Goal: Task Accomplishment & Management: Manage account settings

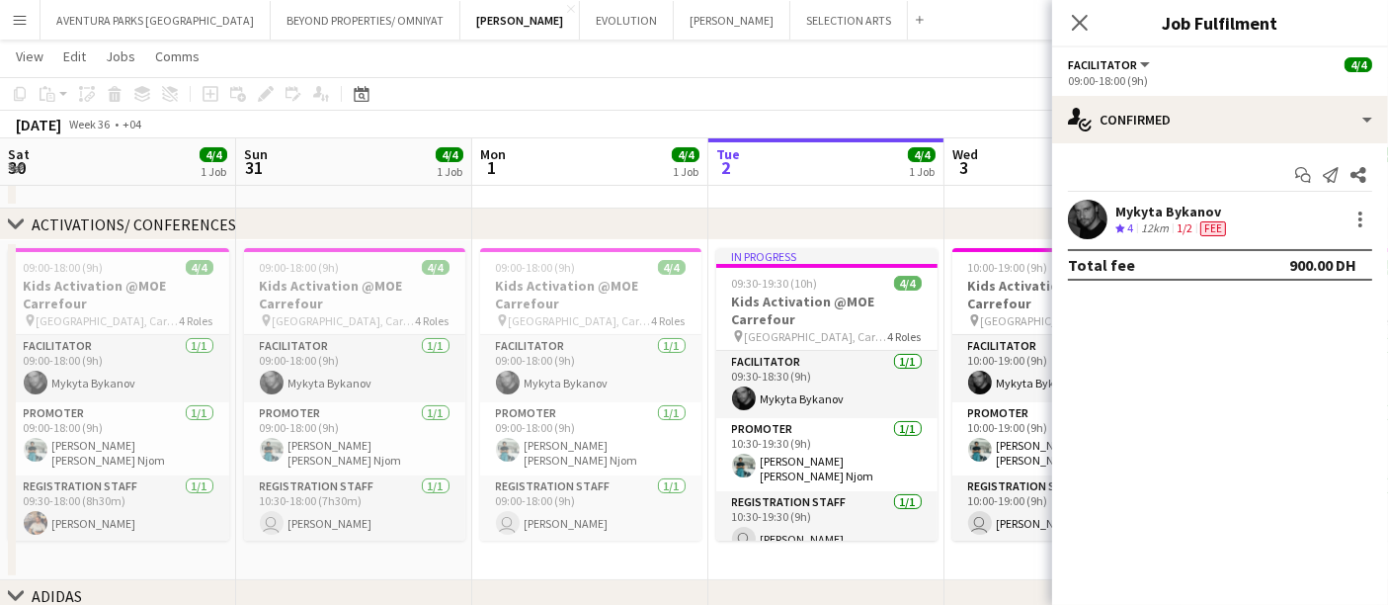
scroll to position [0, 776]
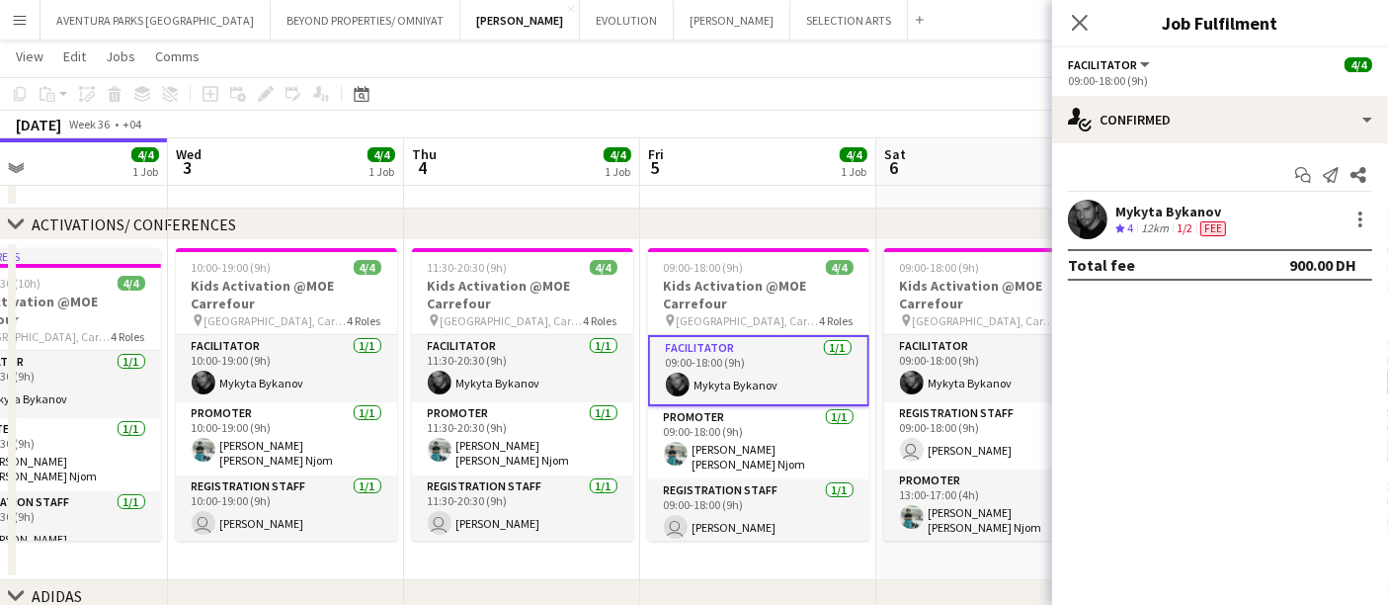
click at [753, 111] on div "September 2025 Week 36 • +04" at bounding box center [694, 125] width 1388 height 28
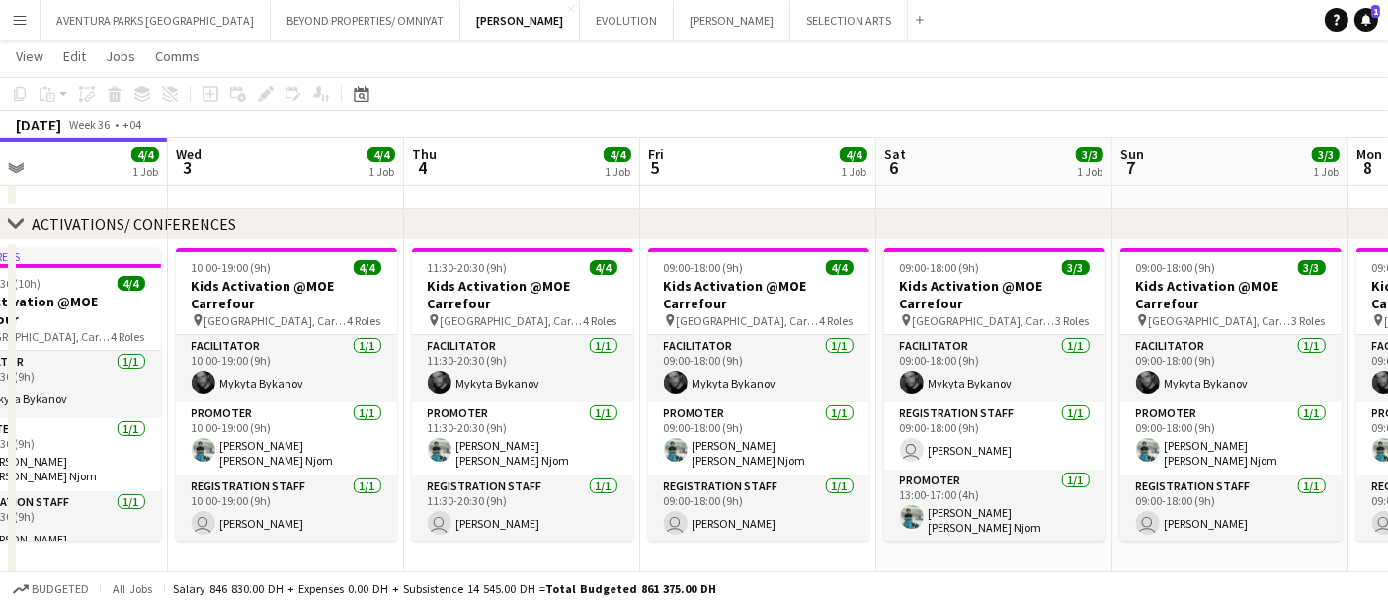
click at [23, 18] on app-icon "Menu" at bounding box center [20, 20] width 16 height 16
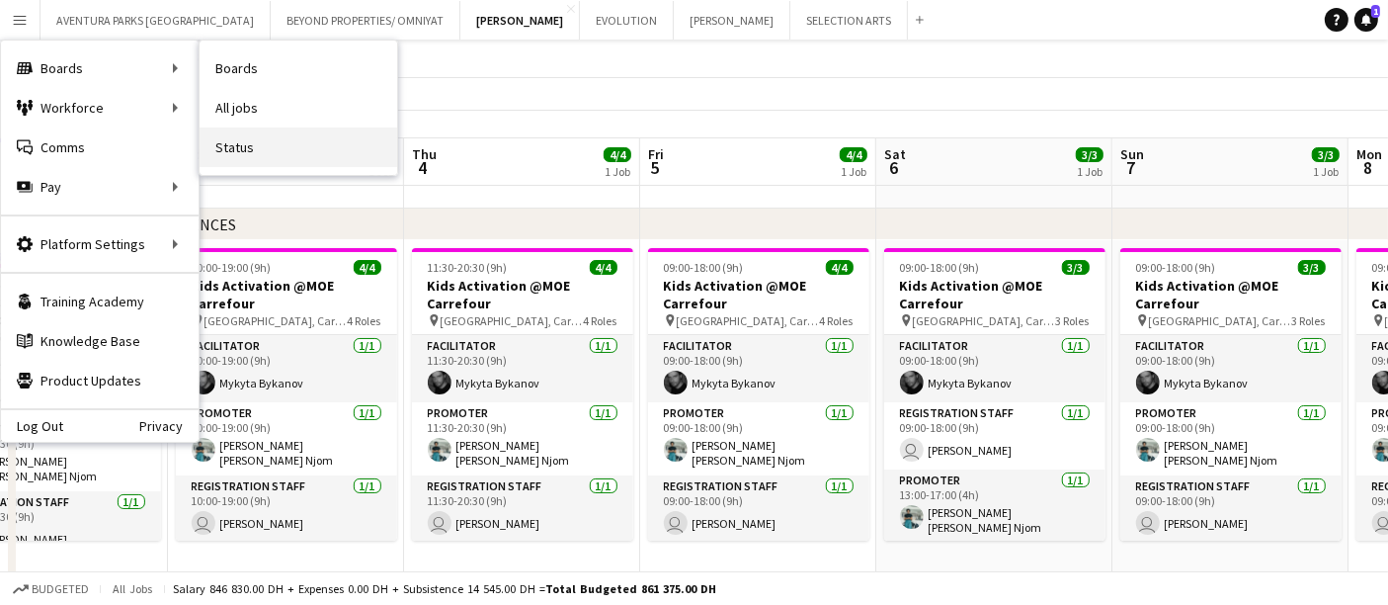
click at [269, 146] on link "Status" at bounding box center [299, 147] width 198 height 40
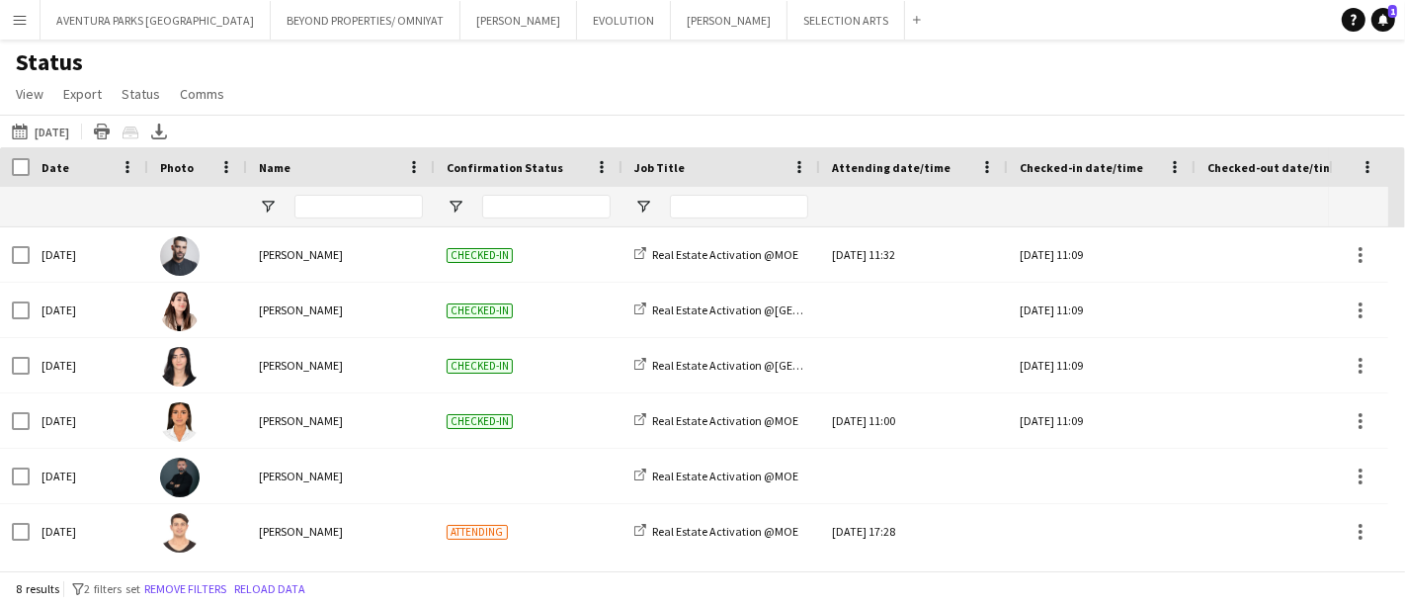
type input "**********"
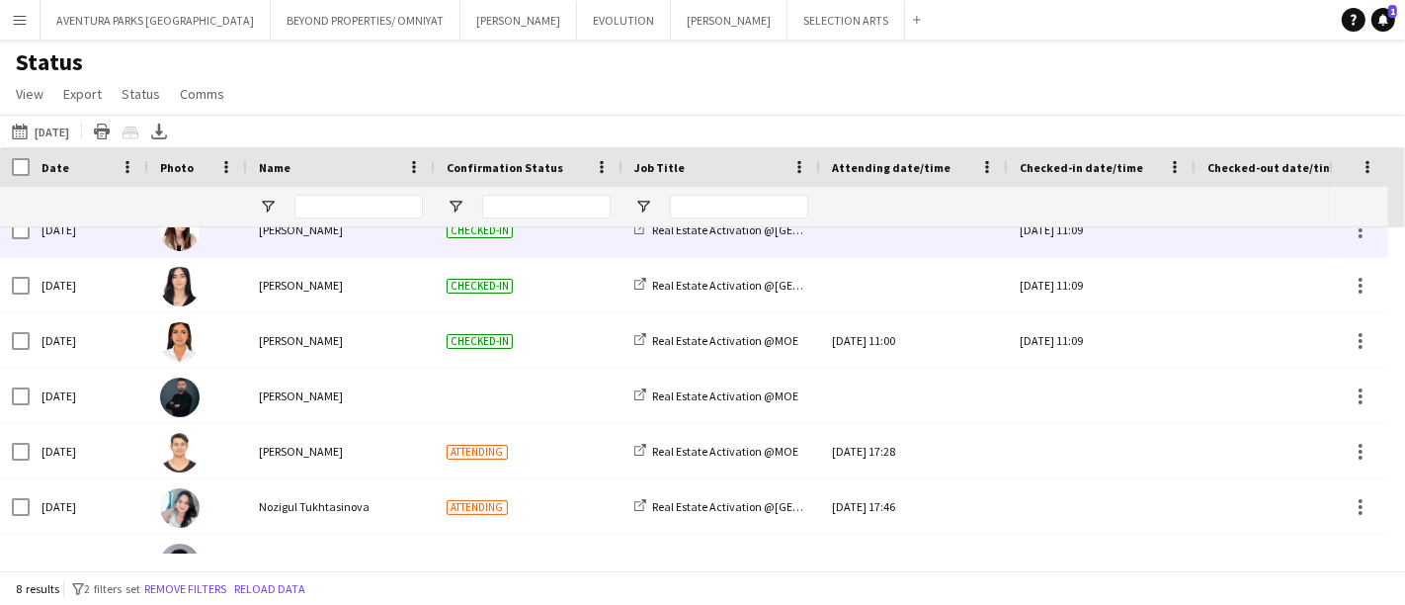
scroll to position [110, 0]
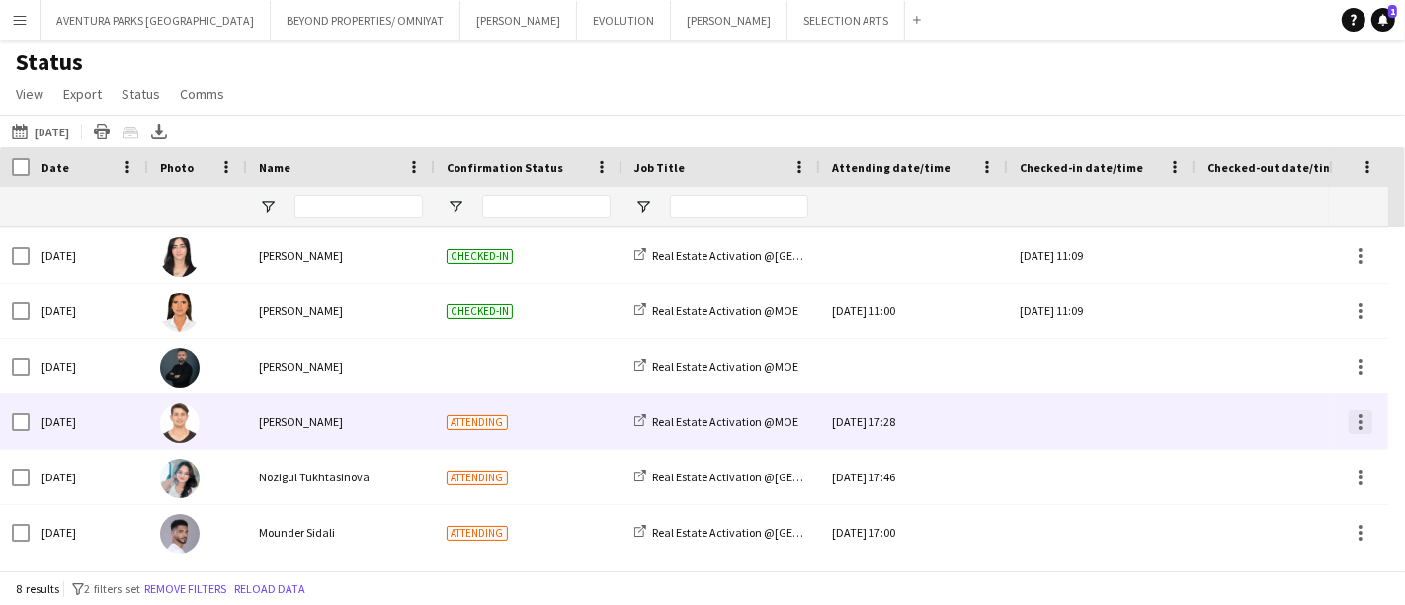
click at [1360, 421] on div at bounding box center [1360, 422] width 4 height 4
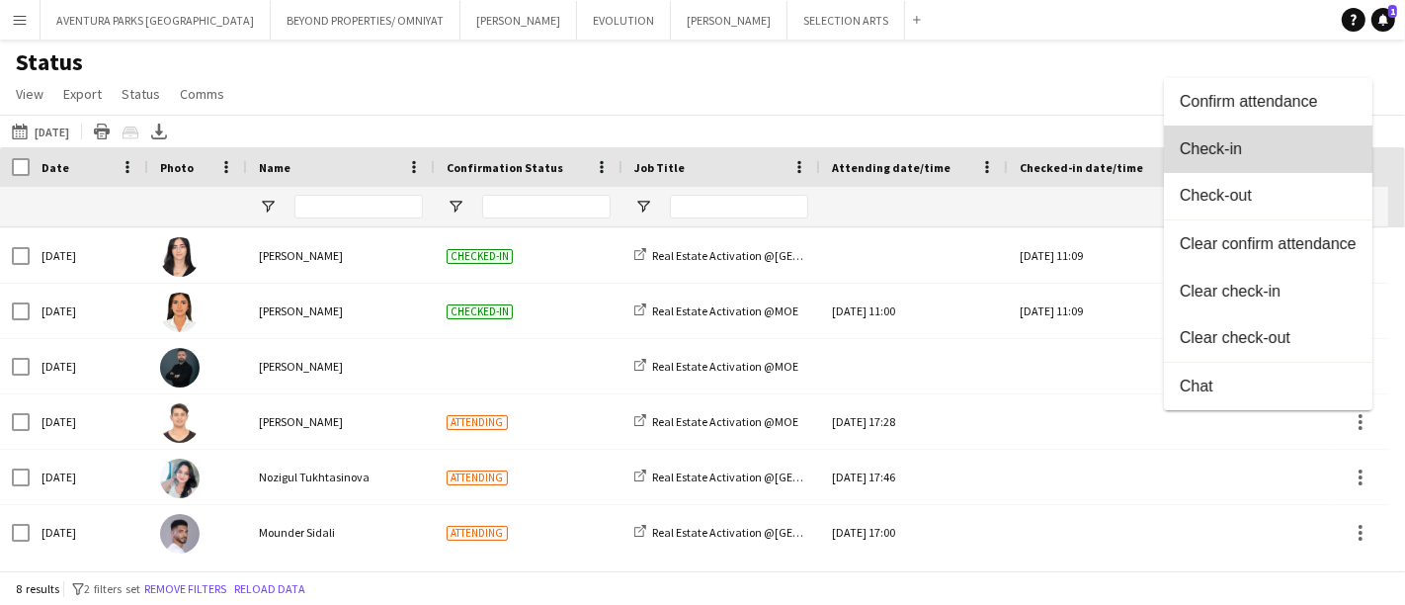
click at [1275, 142] on span "Check-in" at bounding box center [1267, 148] width 177 height 18
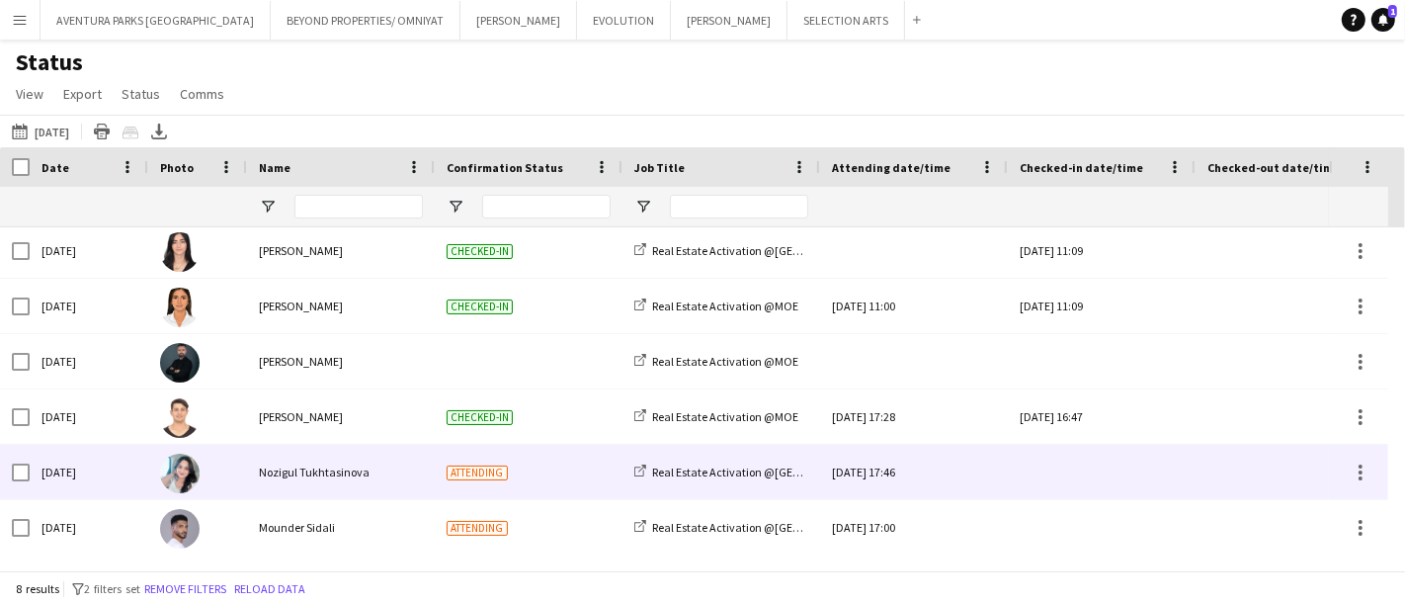
scroll to position [116, 0]
click at [1355, 469] on div at bounding box center [1360, 471] width 24 height 24
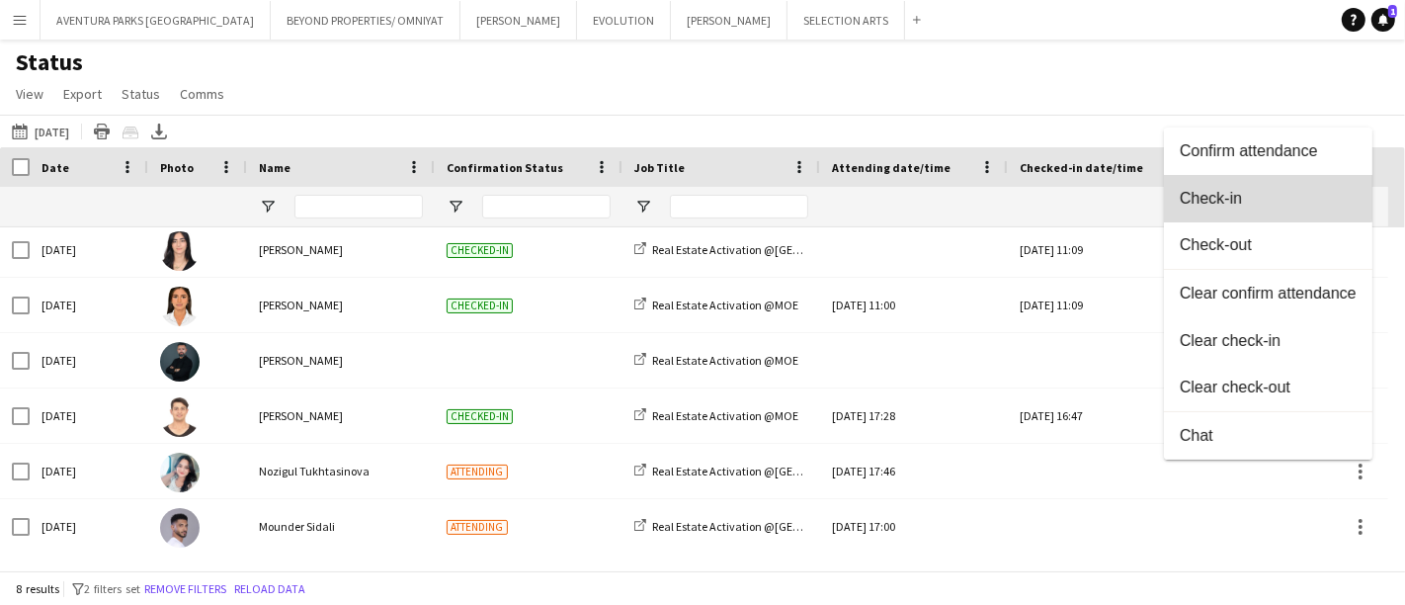
click at [1233, 198] on span "Check-in" at bounding box center [1267, 198] width 177 height 18
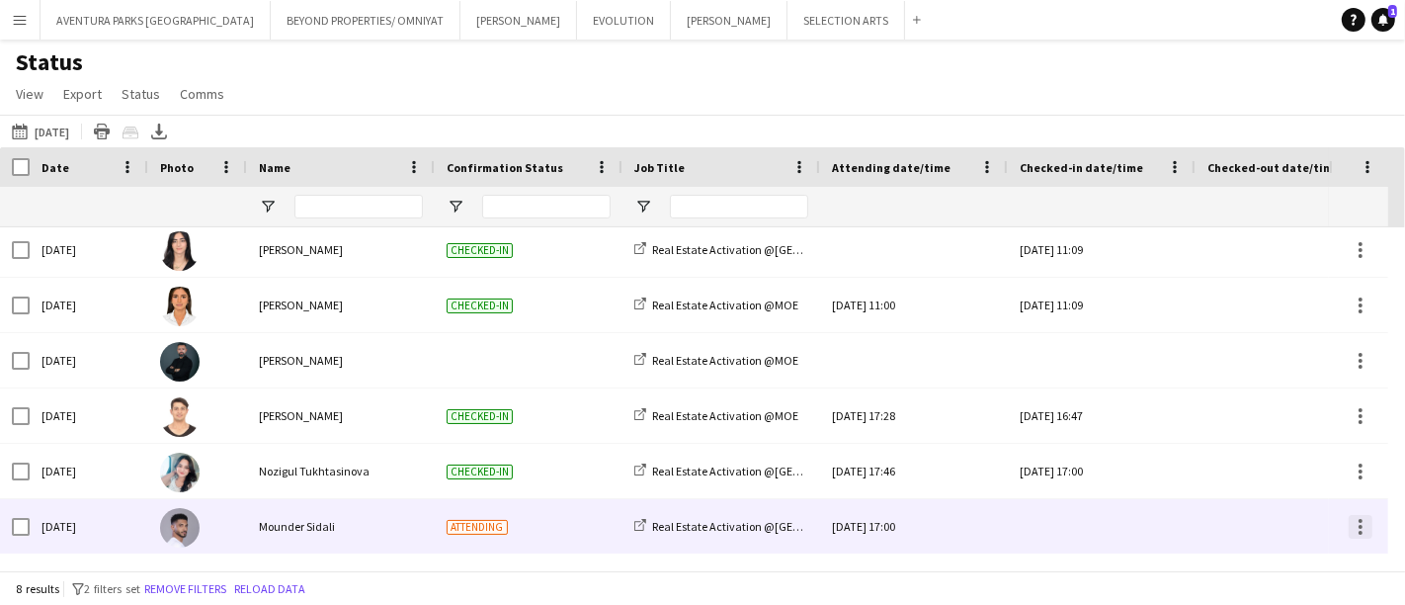
click at [1350, 523] on div at bounding box center [1360, 527] width 24 height 24
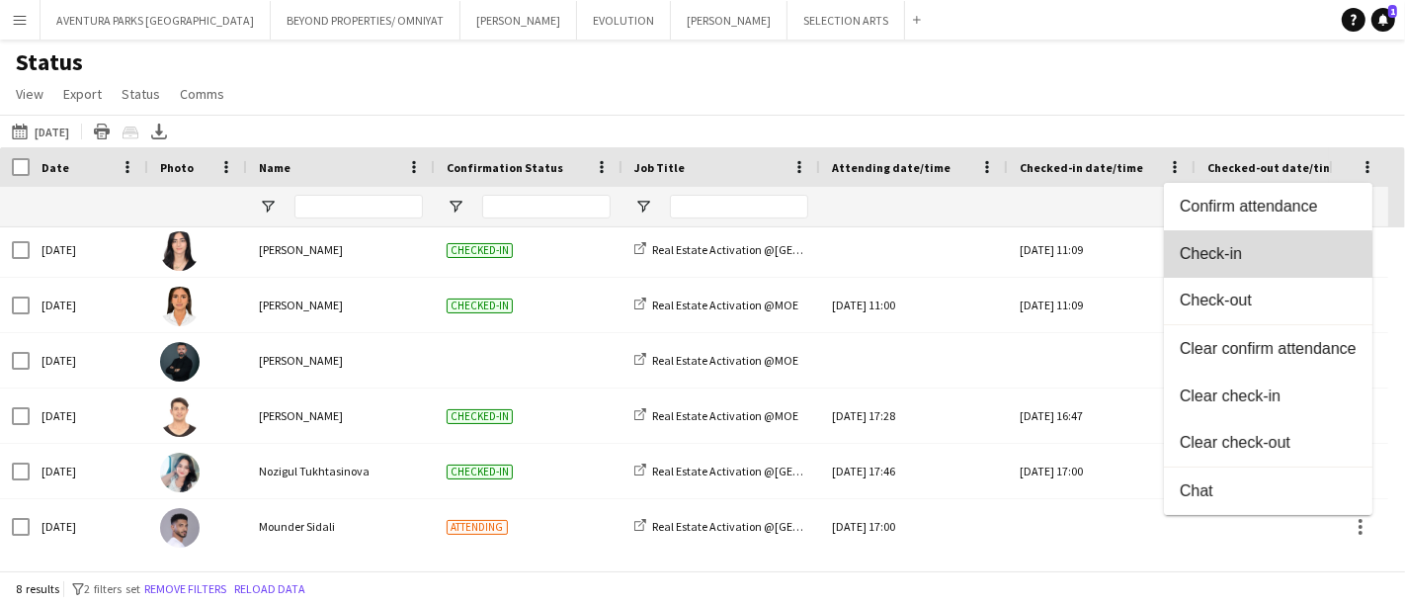
click at [1253, 255] on span "Check-in" at bounding box center [1267, 253] width 177 height 18
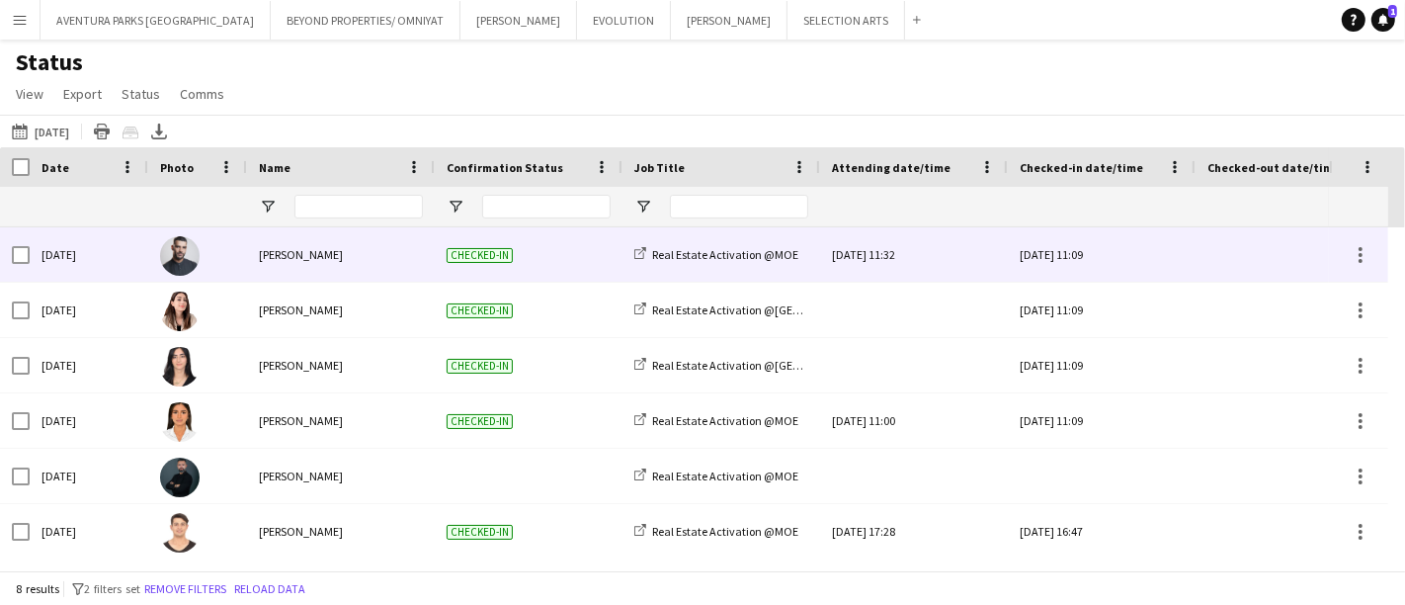
scroll to position [0, 0]
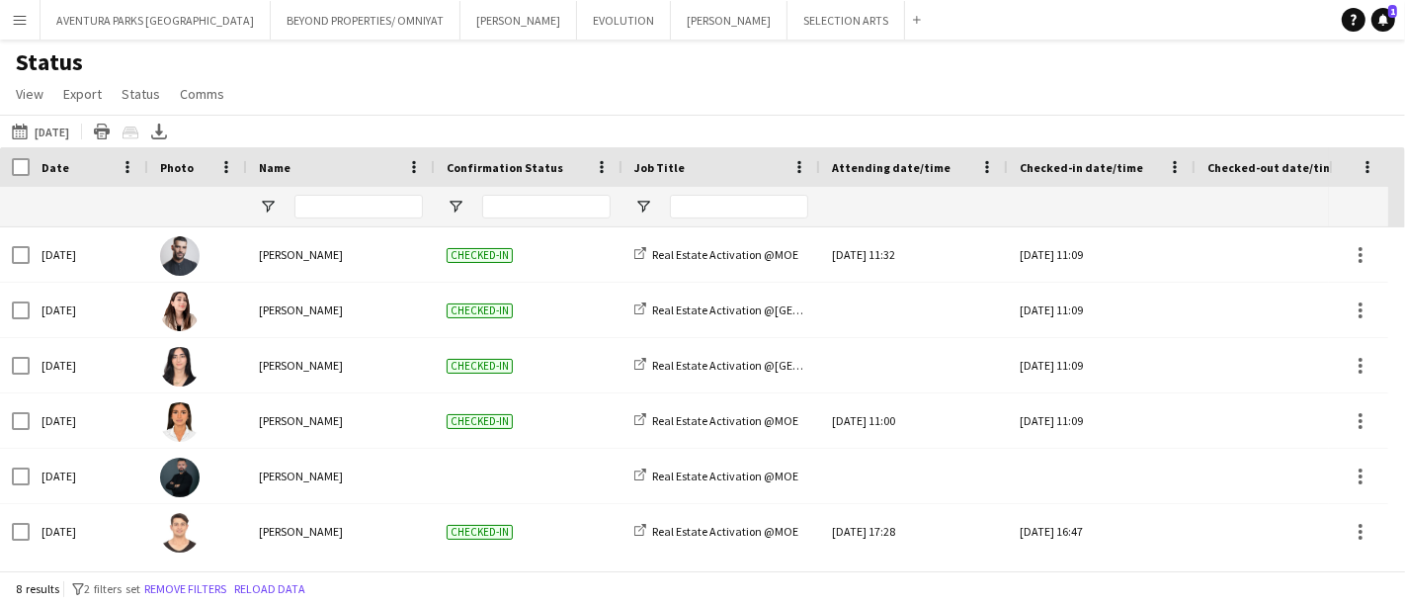
drag, startPoint x: 1242, startPoint y: 222, endPoint x: 544, endPoint y: 224, distance: 697.4
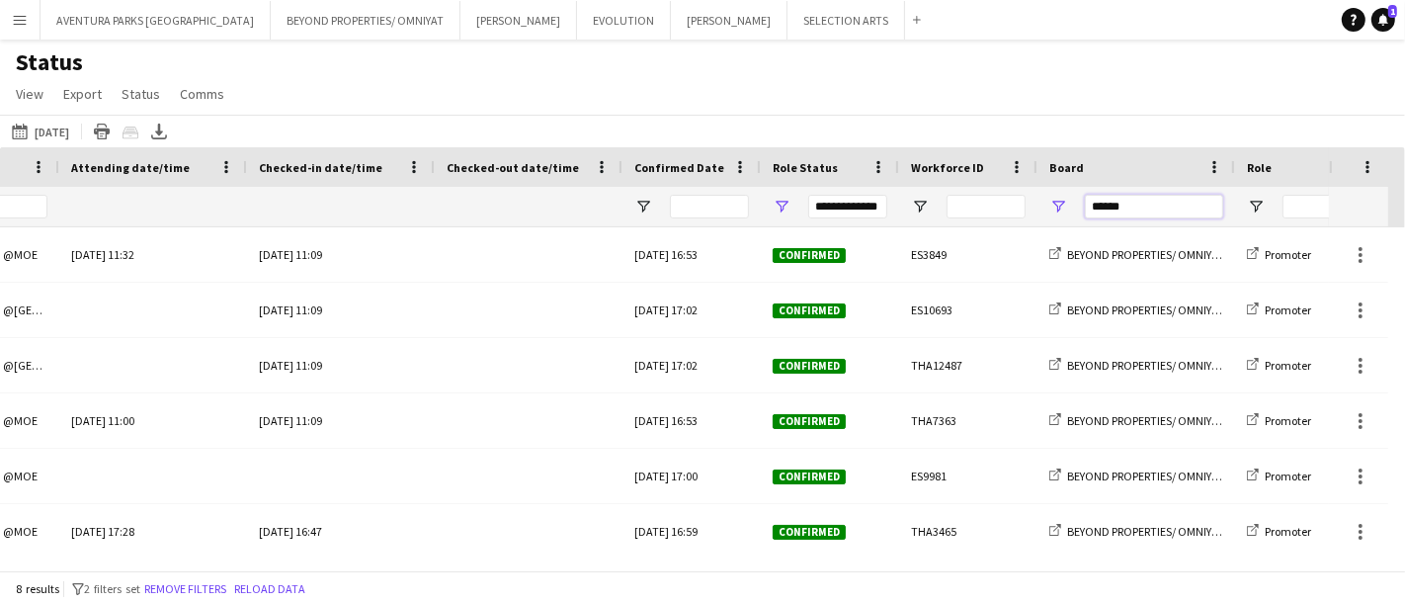
drag, startPoint x: 1131, startPoint y: 206, endPoint x: 1077, endPoint y: 202, distance: 54.5
click at [1078, 202] on div "******" at bounding box center [1136, 207] width 198 height 40
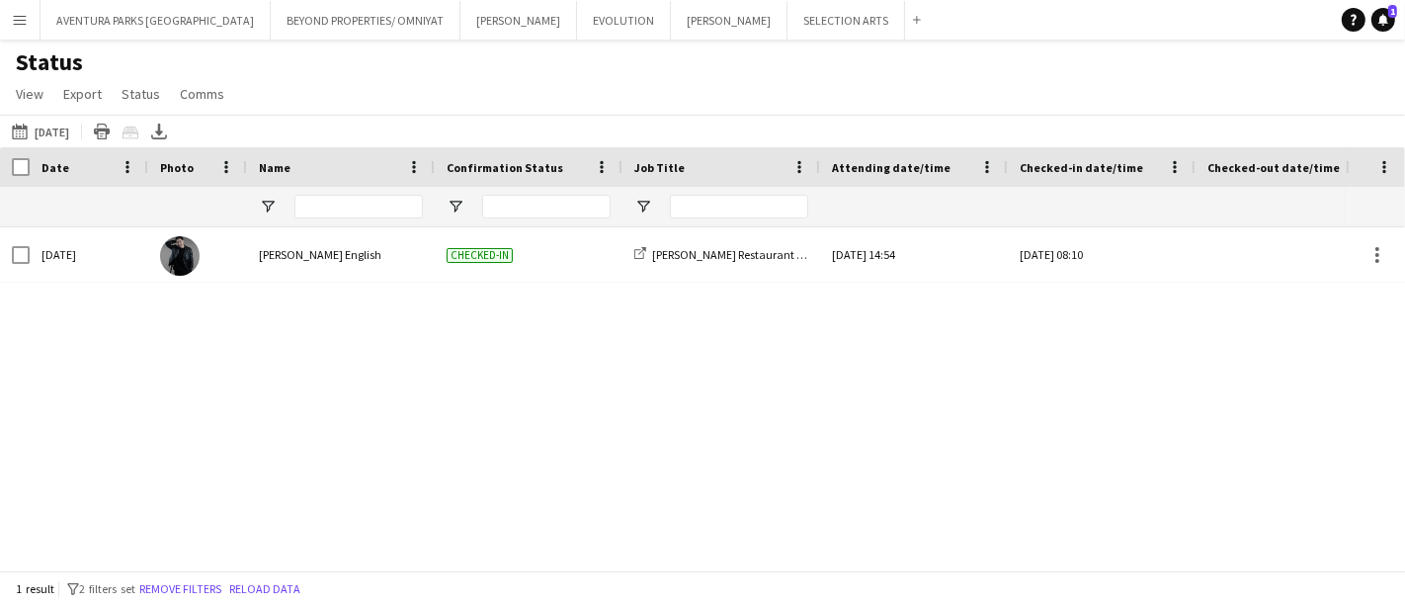
type input "******"
click at [210, 542] on div "Checked-in [PERSON_NAME] Restaurant Support [DATE] 14:54 [DATE] 08:10 [DATE] 11…" at bounding box center [672, 390] width 1345 height 326
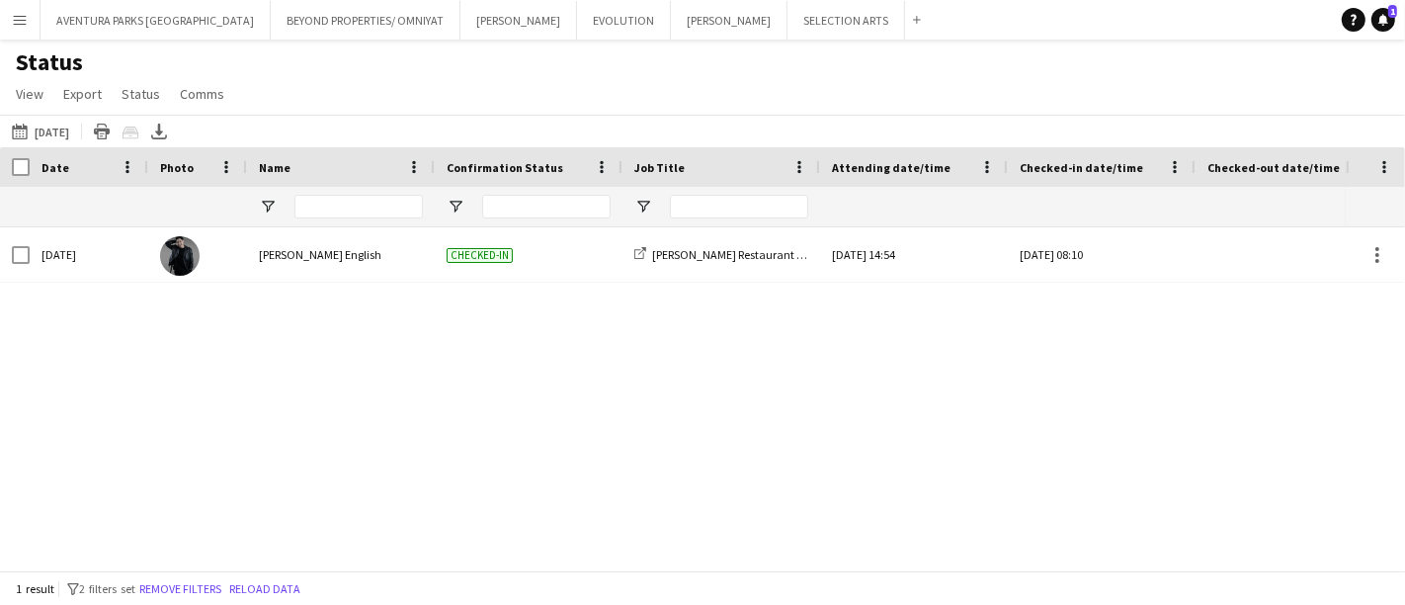
click at [210, 542] on div "Checked-in [PERSON_NAME] Restaurant Support [DATE] 14:54 [DATE] 08:10 [DATE] 11…" at bounding box center [672, 390] width 1345 height 326
drag, startPoint x: 210, startPoint y: 542, endPoint x: 178, endPoint y: 560, distance: 37.1
click at [178, 560] on div "Crew Shift Details Confirmation Status Attending date/time Checked-in date/time" at bounding box center [702, 358] width 1405 height 423
click at [14, 19] on app-icon "Menu" at bounding box center [20, 20] width 16 height 16
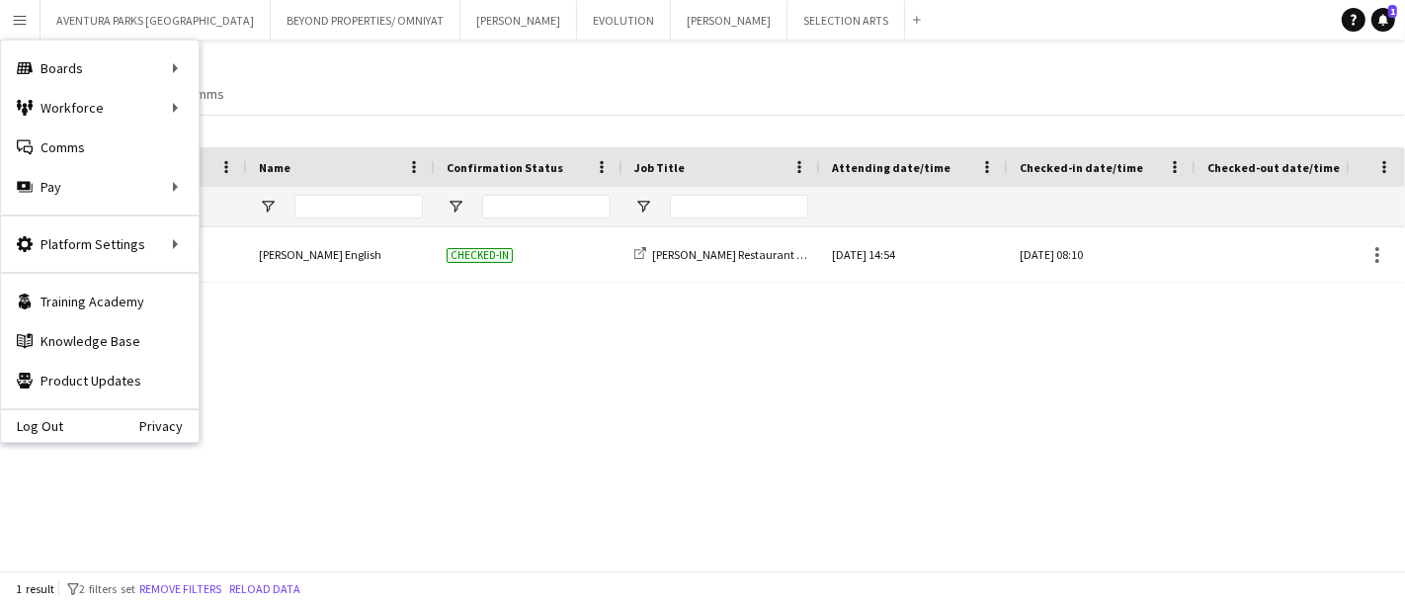
click at [375, 451] on div "Checked-in [PERSON_NAME] Restaurant Support [DATE] 14:54 [DATE] 08:10 [DATE] 11…" at bounding box center [672, 390] width 1345 height 326
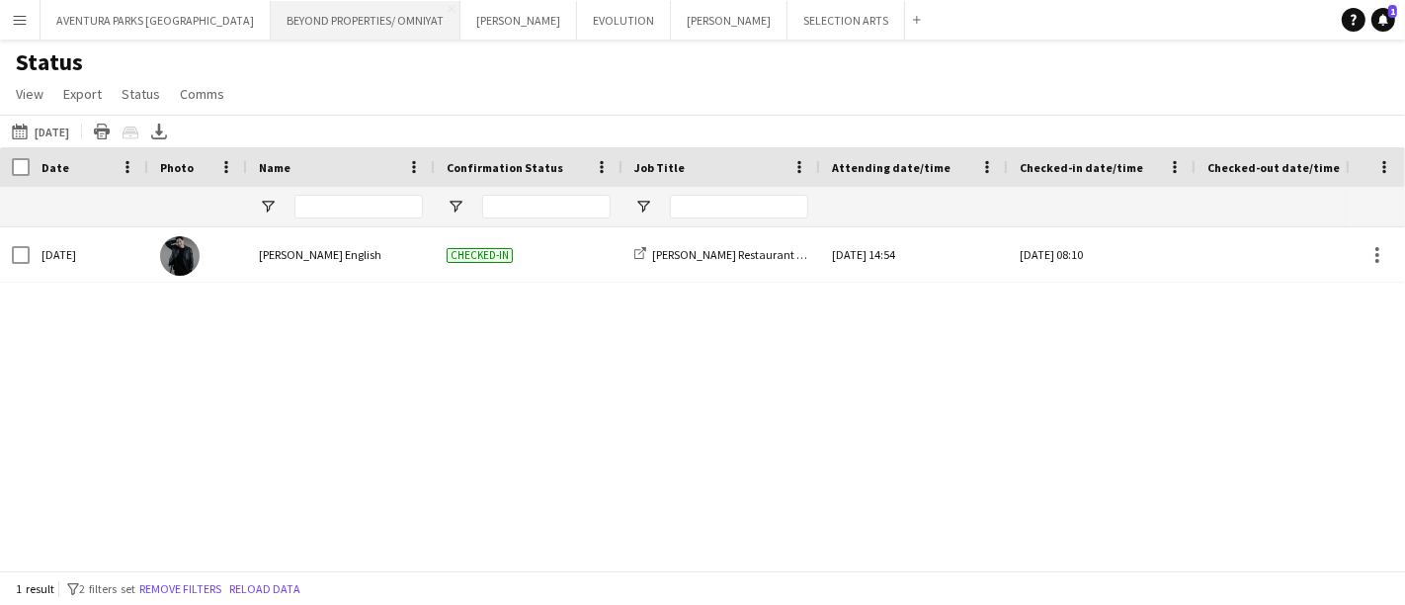
click at [279, 20] on button "BEYOND PROPERTIES/ OMNIYAT Close" at bounding box center [366, 20] width 190 height 39
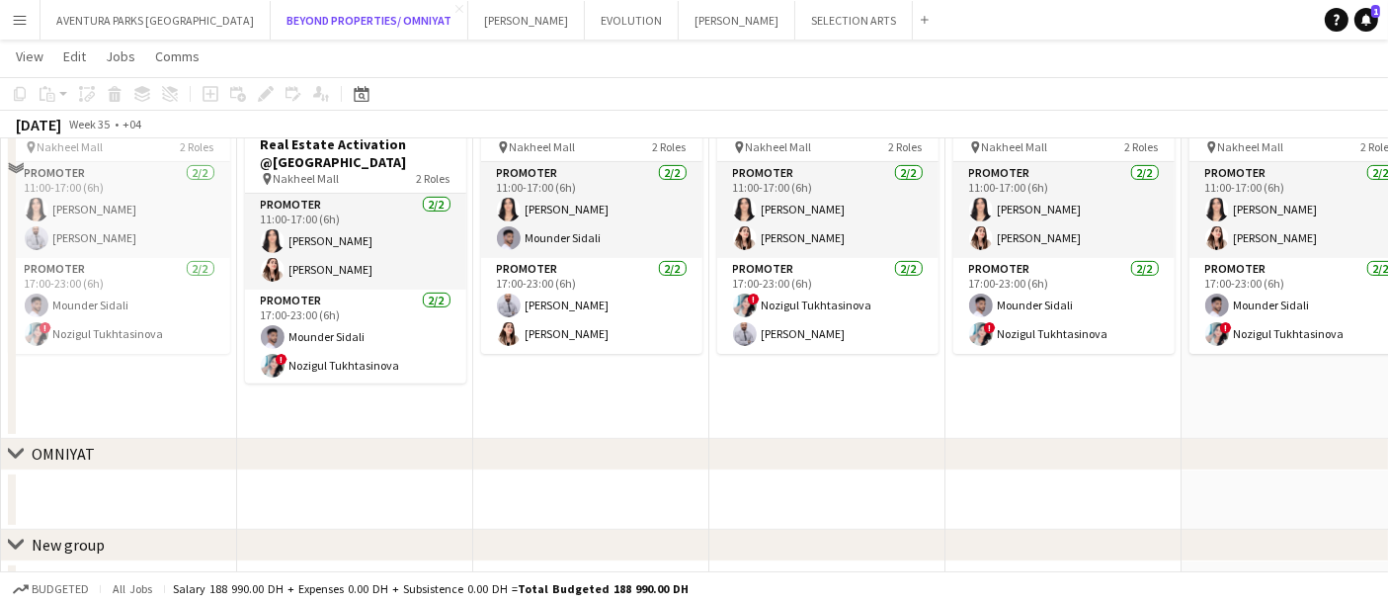
scroll to position [548, 0]
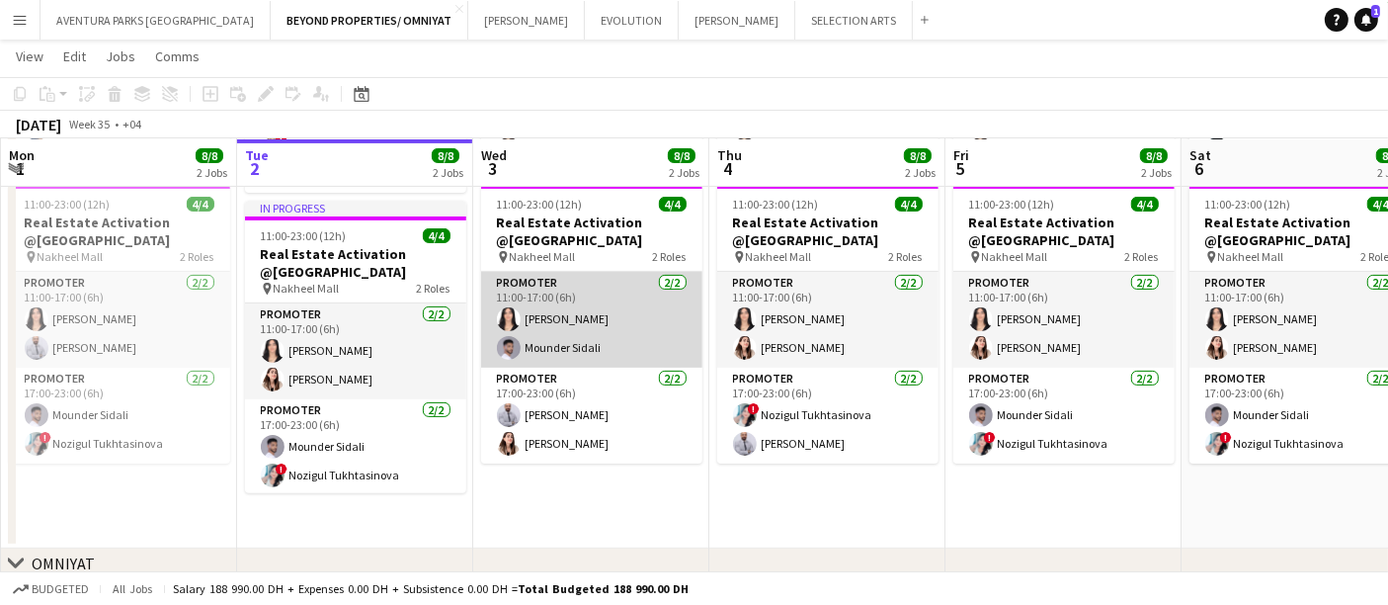
click at [589, 341] on app-card-role "Promoter [DATE] 11:00-17:00 (6h) [PERSON_NAME] Sidali" at bounding box center [591, 320] width 221 height 96
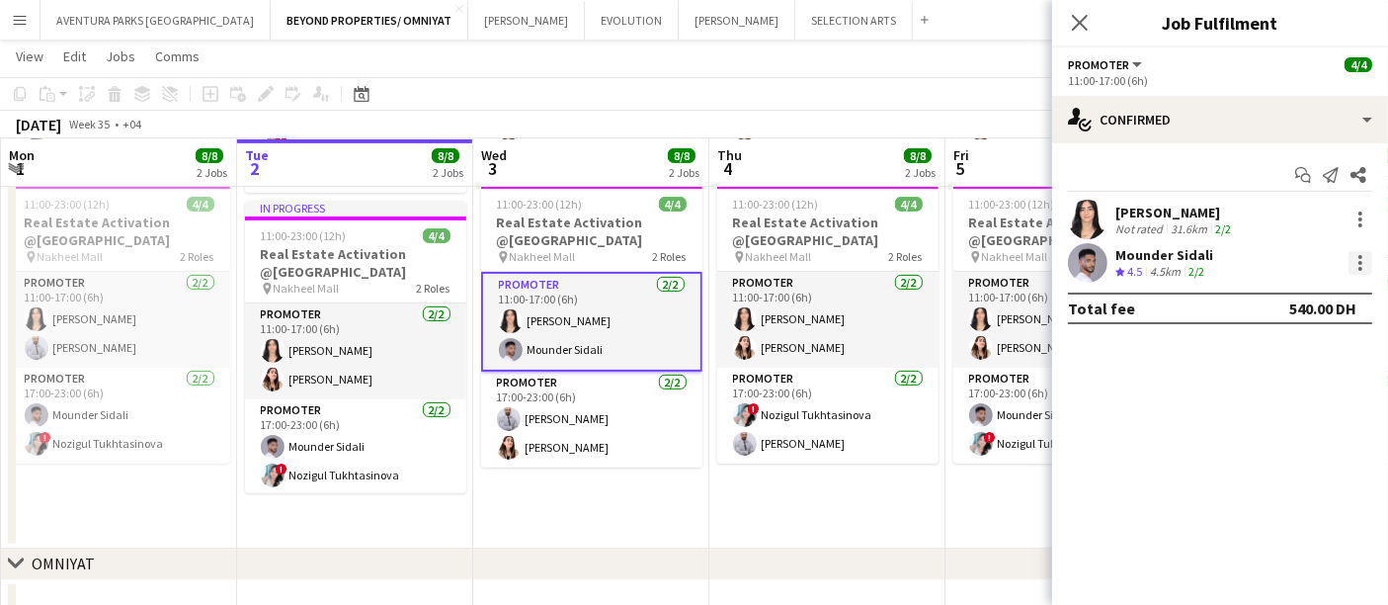
click at [1365, 254] on div at bounding box center [1360, 263] width 24 height 24
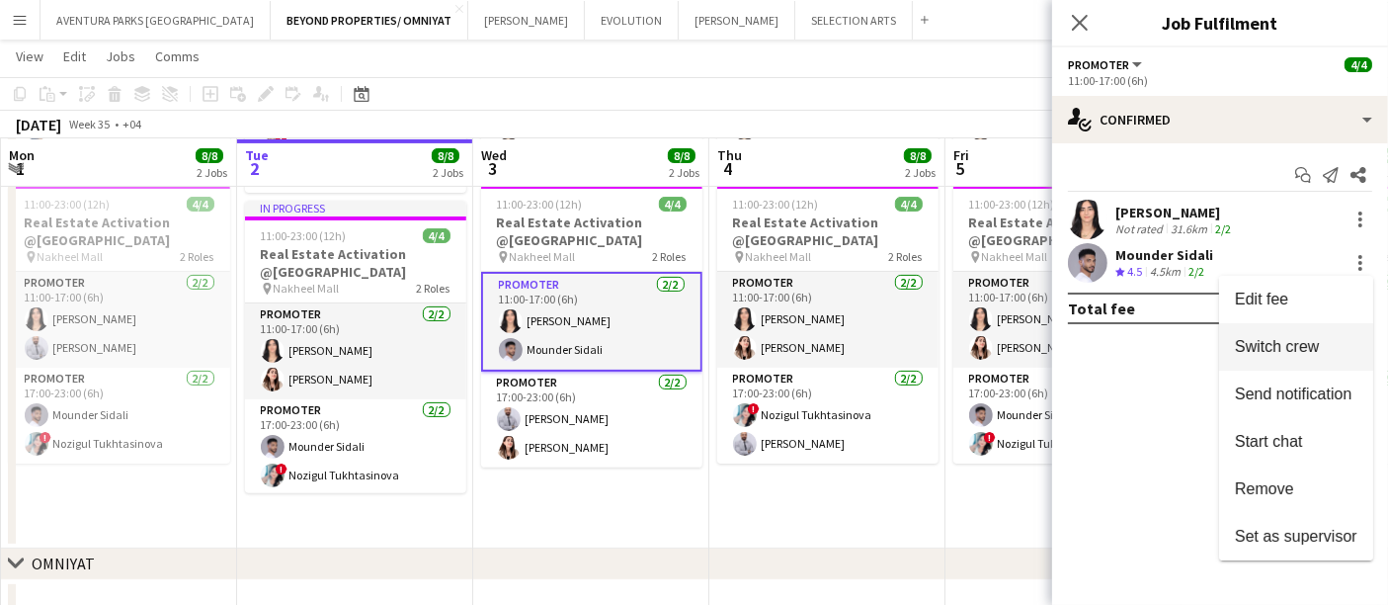
click at [1304, 349] on span "Switch crew" at bounding box center [1277, 346] width 84 height 17
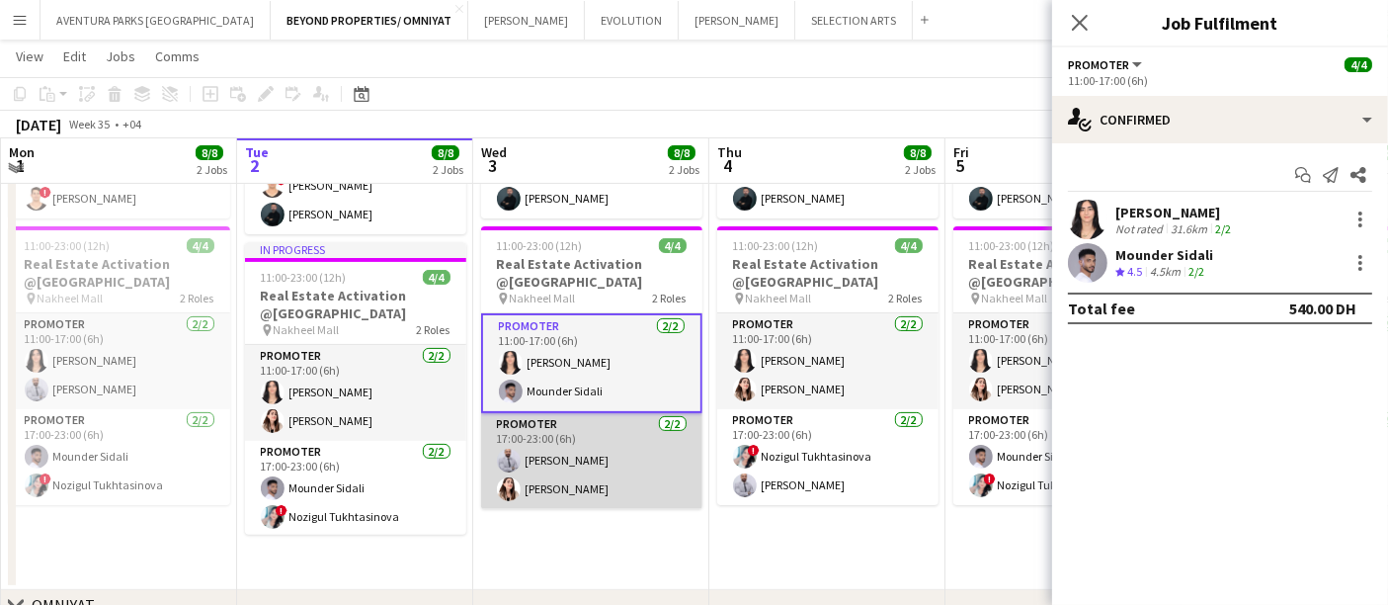
click at [589, 472] on app-card-role "Promoter [DATE] 17:00-23:00 (6h) [PERSON_NAME] [PERSON_NAME] Alnajjad" at bounding box center [591, 461] width 221 height 96
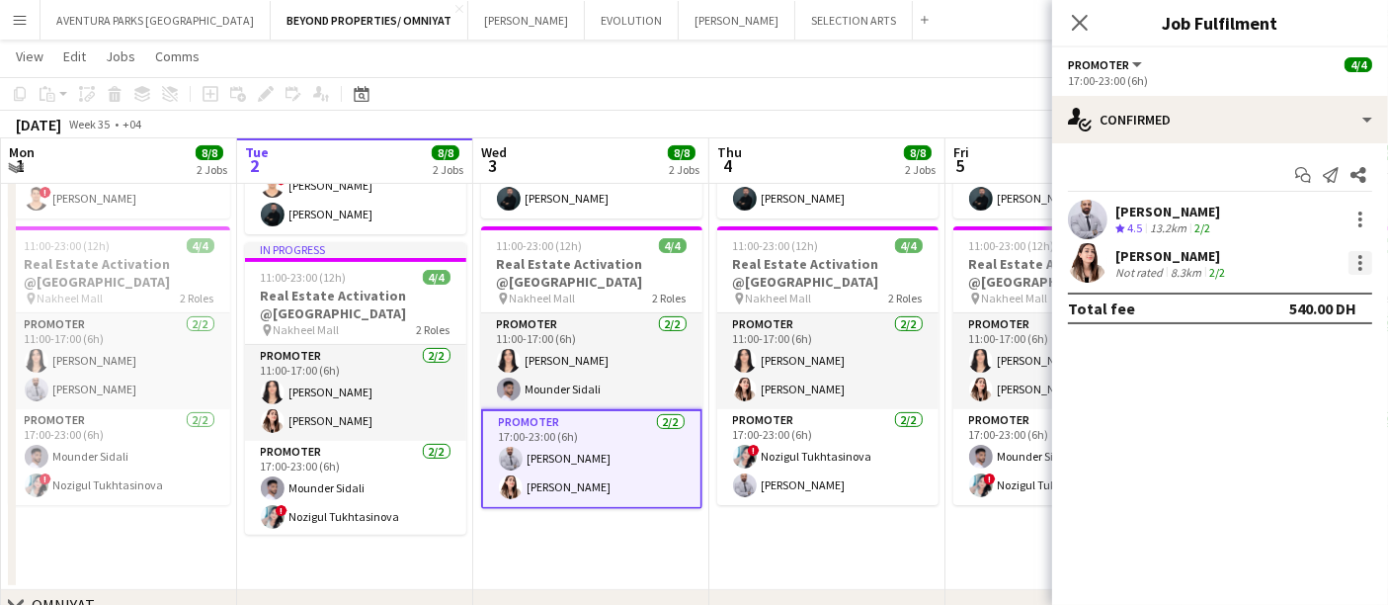
click at [1354, 255] on div at bounding box center [1360, 263] width 24 height 24
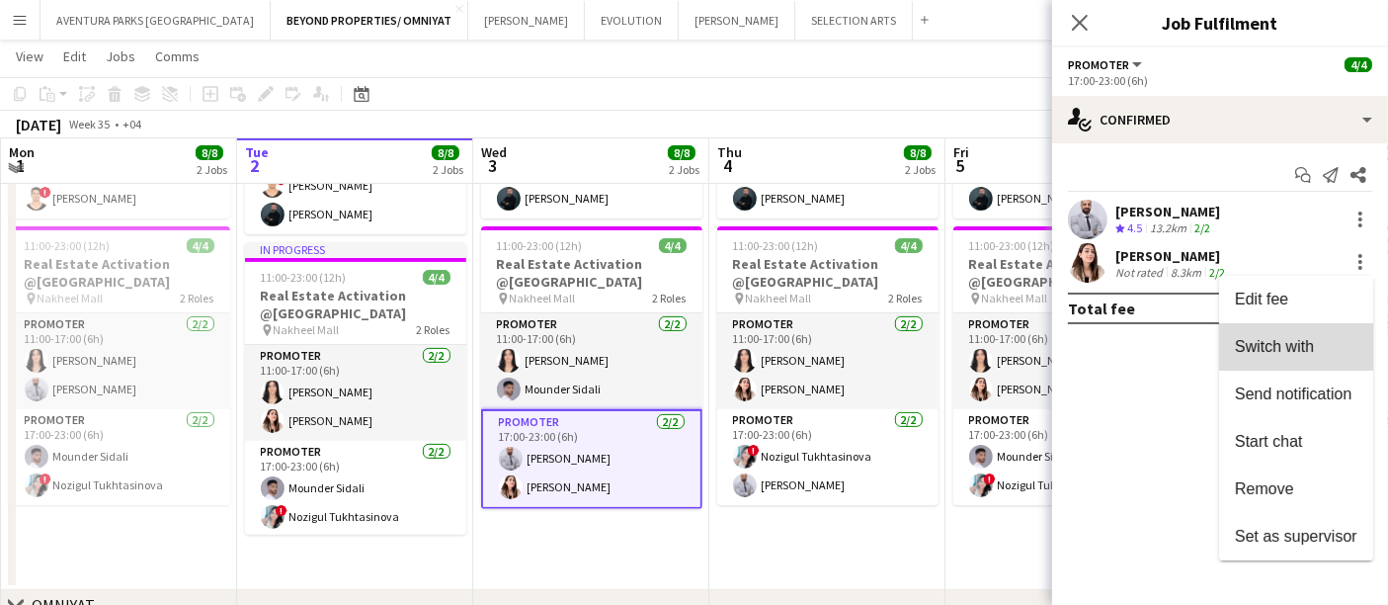
click at [1298, 344] on span "Switch with" at bounding box center [1274, 346] width 79 height 17
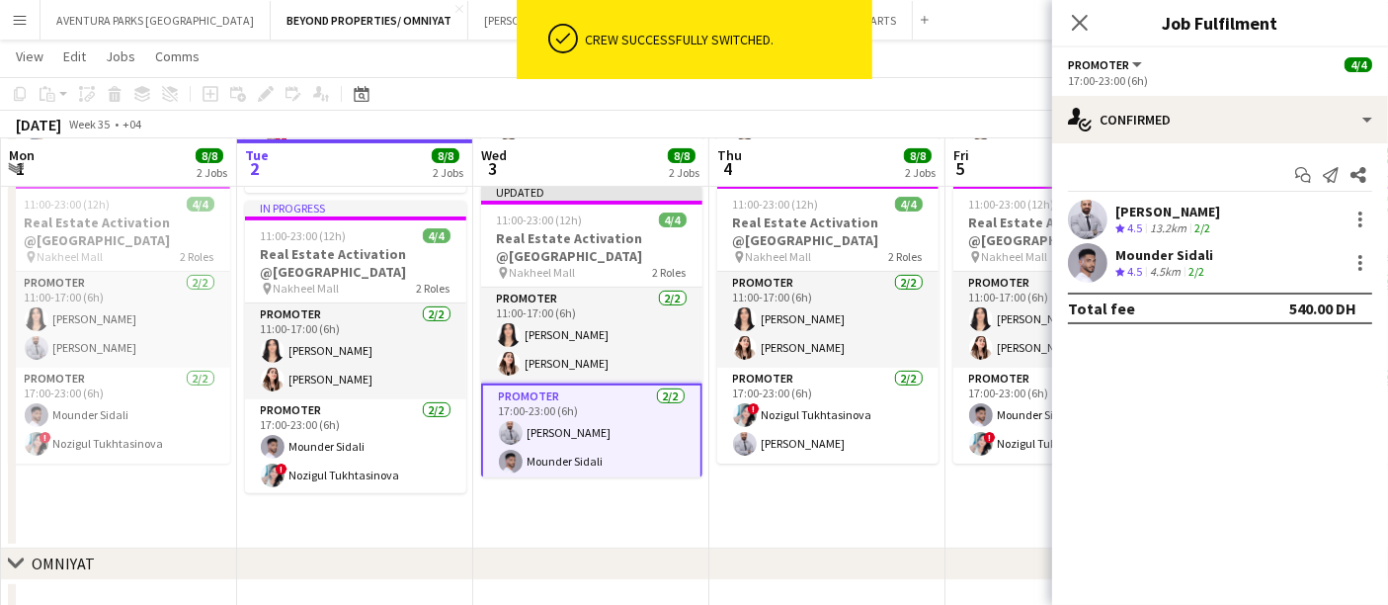
click at [970, 121] on div "[DATE] Week 35 • +04 Publish 1 job Revert 1 job" at bounding box center [694, 125] width 1388 height 28
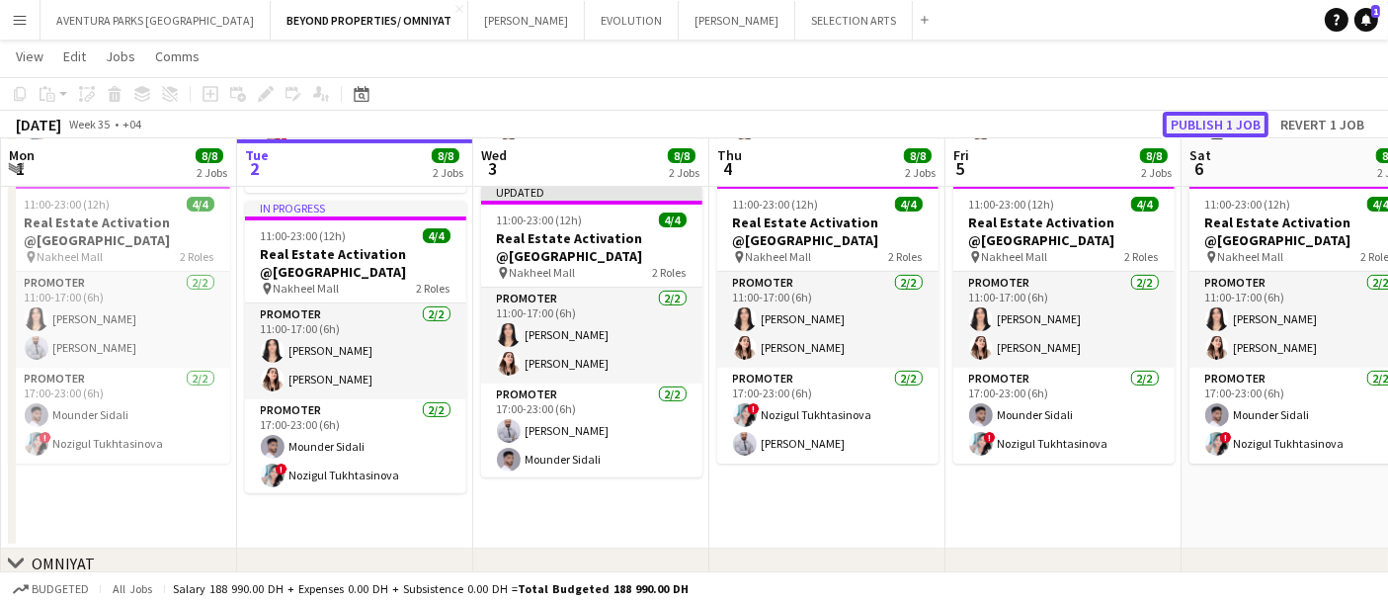
click at [1230, 119] on button "Publish 1 job" at bounding box center [1216, 125] width 106 height 26
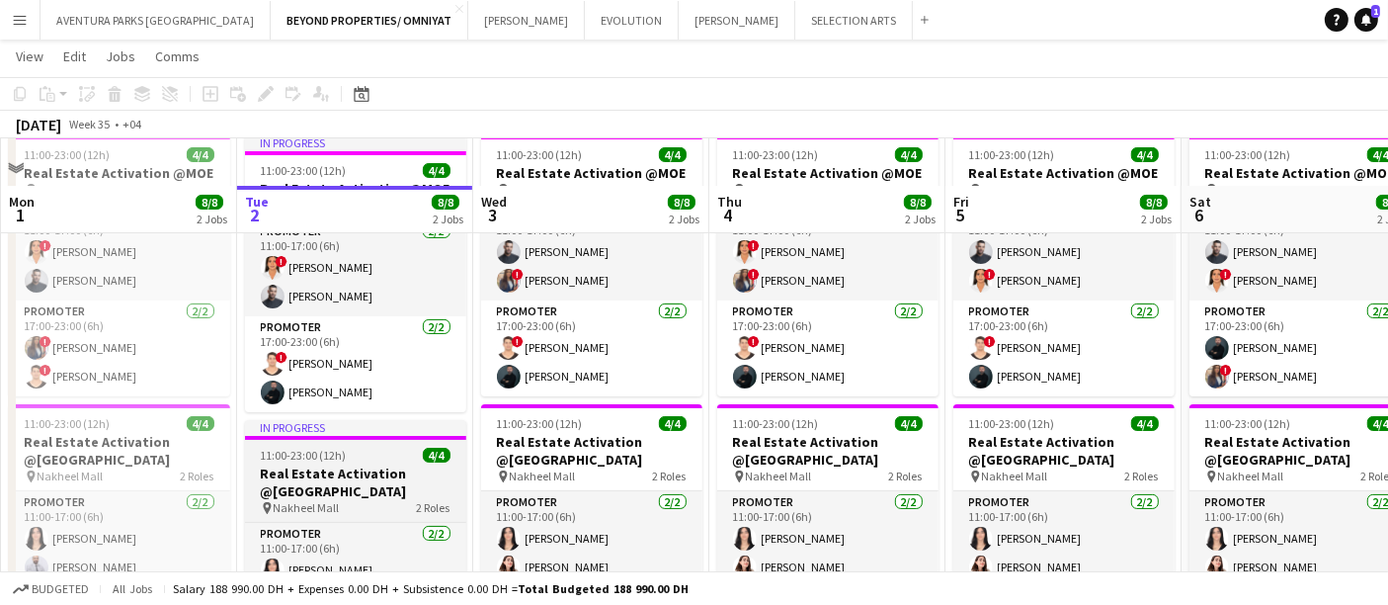
scroll to position [439, 0]
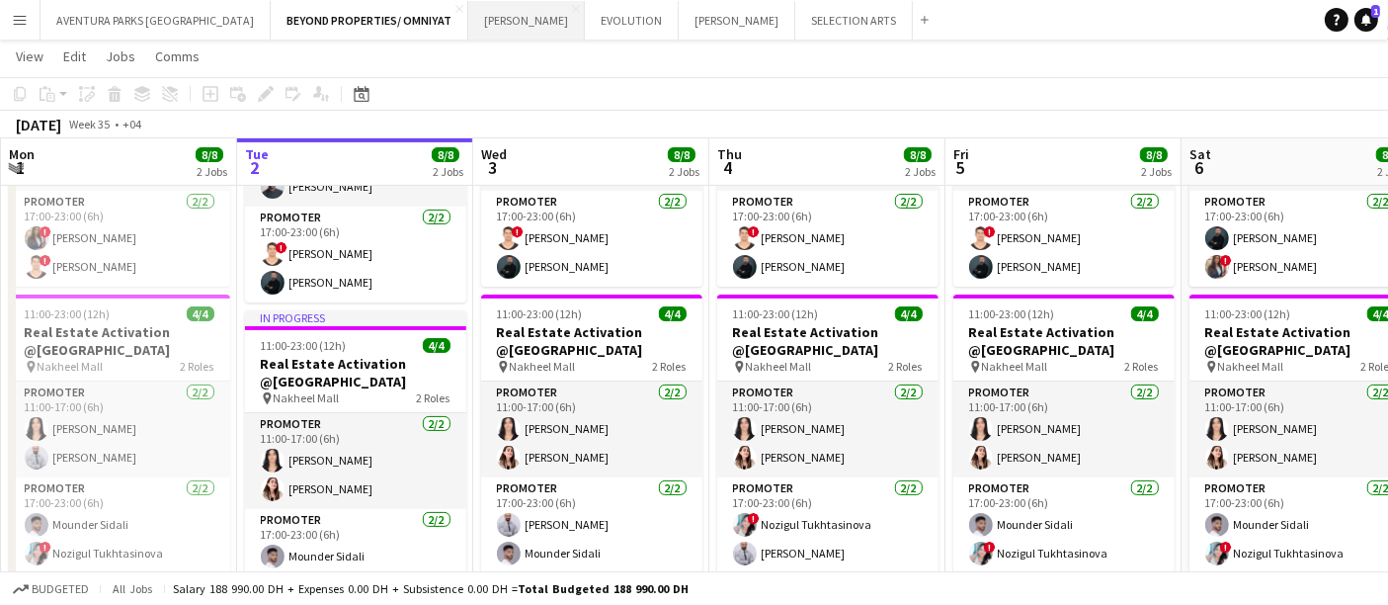
click at [468, 12] on button "[PERSON_NAME] Close" at bounding box center [526, 20] width 117 height 39
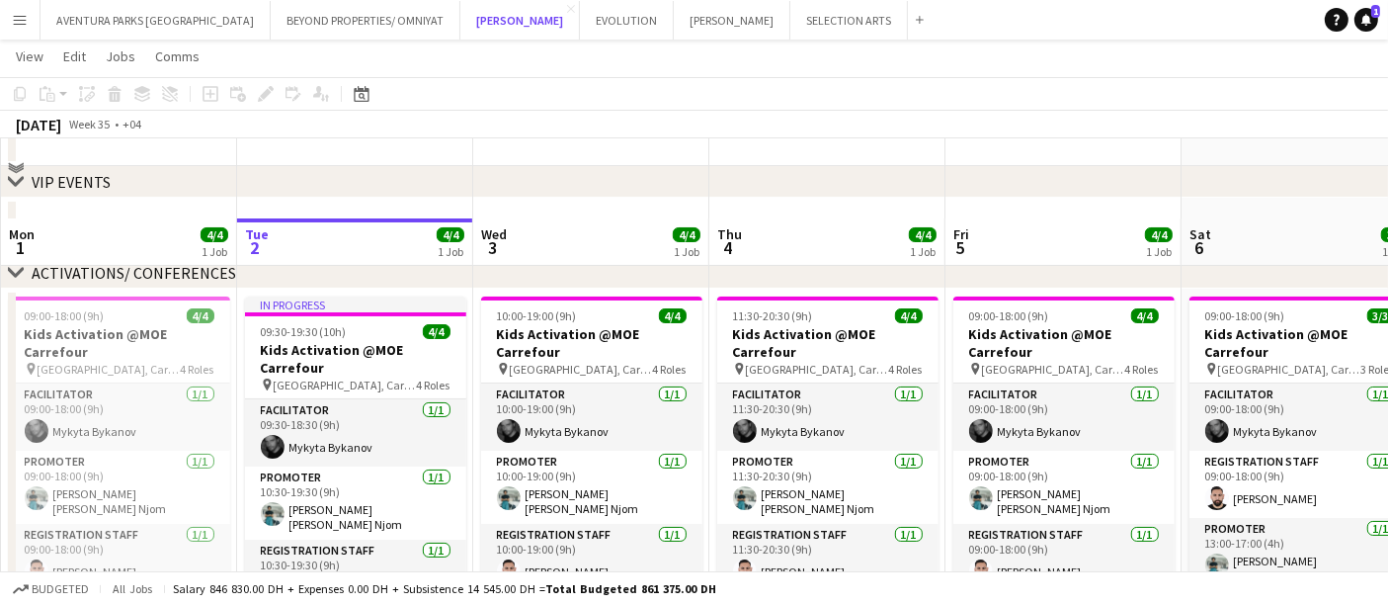
scroll to position [219, 0]
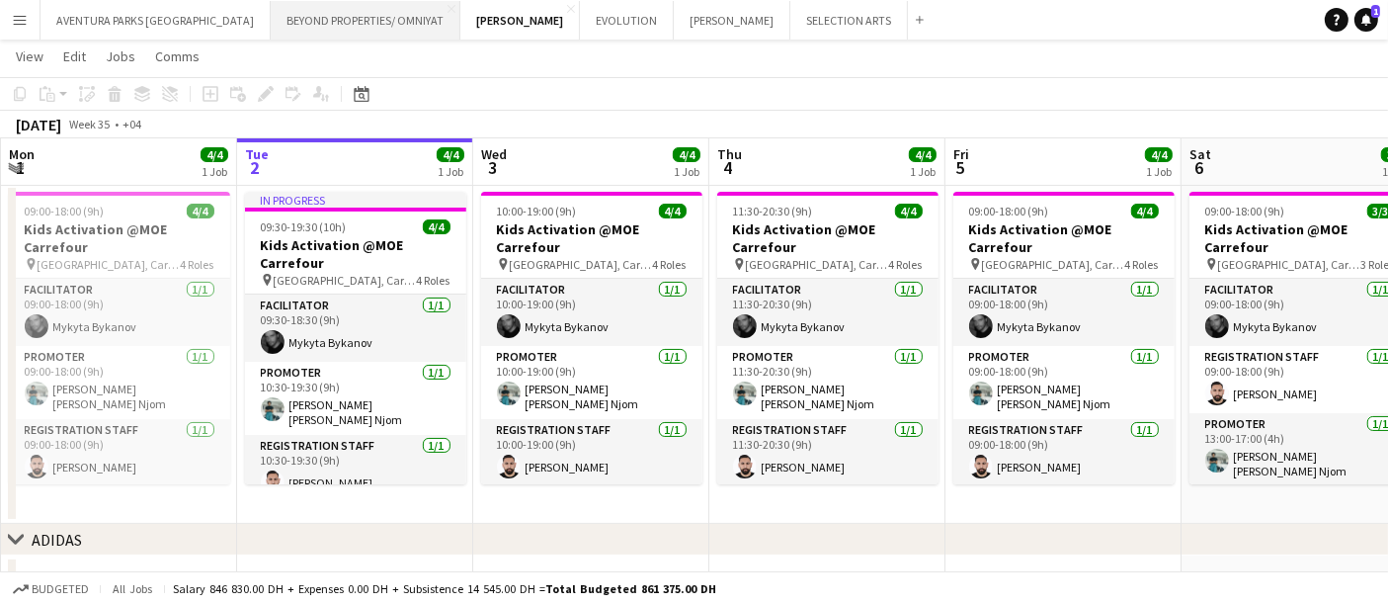
click at [325, 27] on button "BEYOND PROPERTIES/ OMNIYAT Close" at bounding box center [366, 20] width 190 height 39
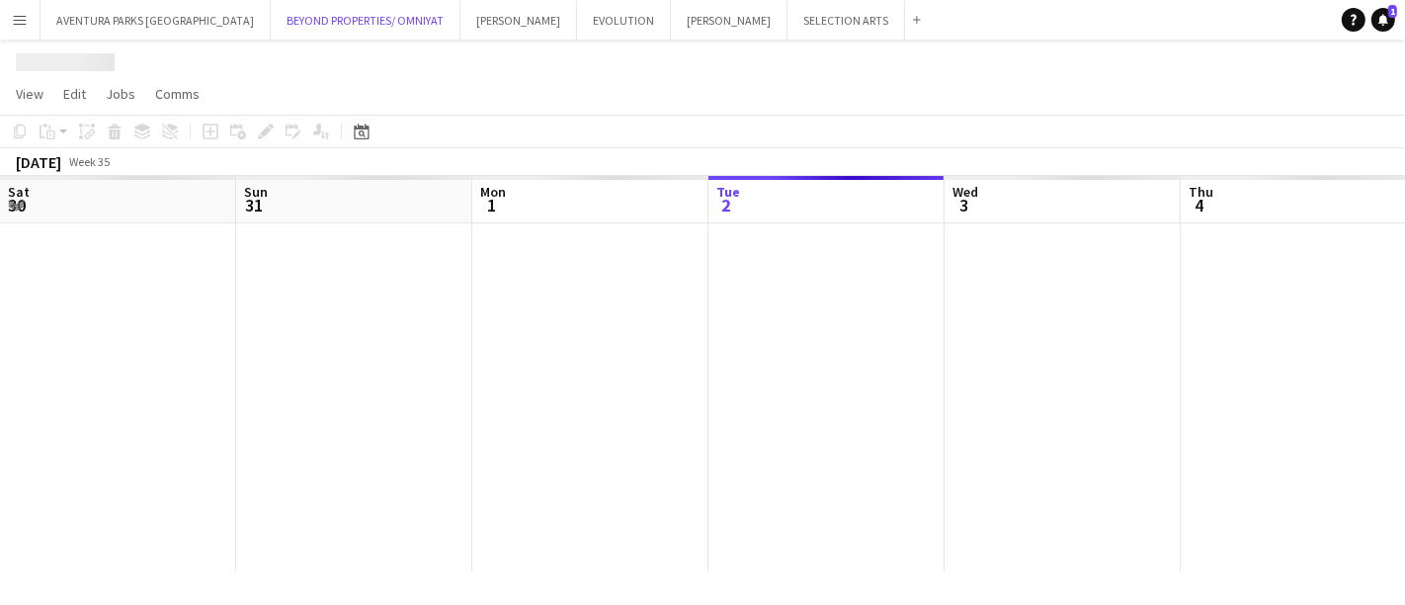
scroll to position [0, 471]
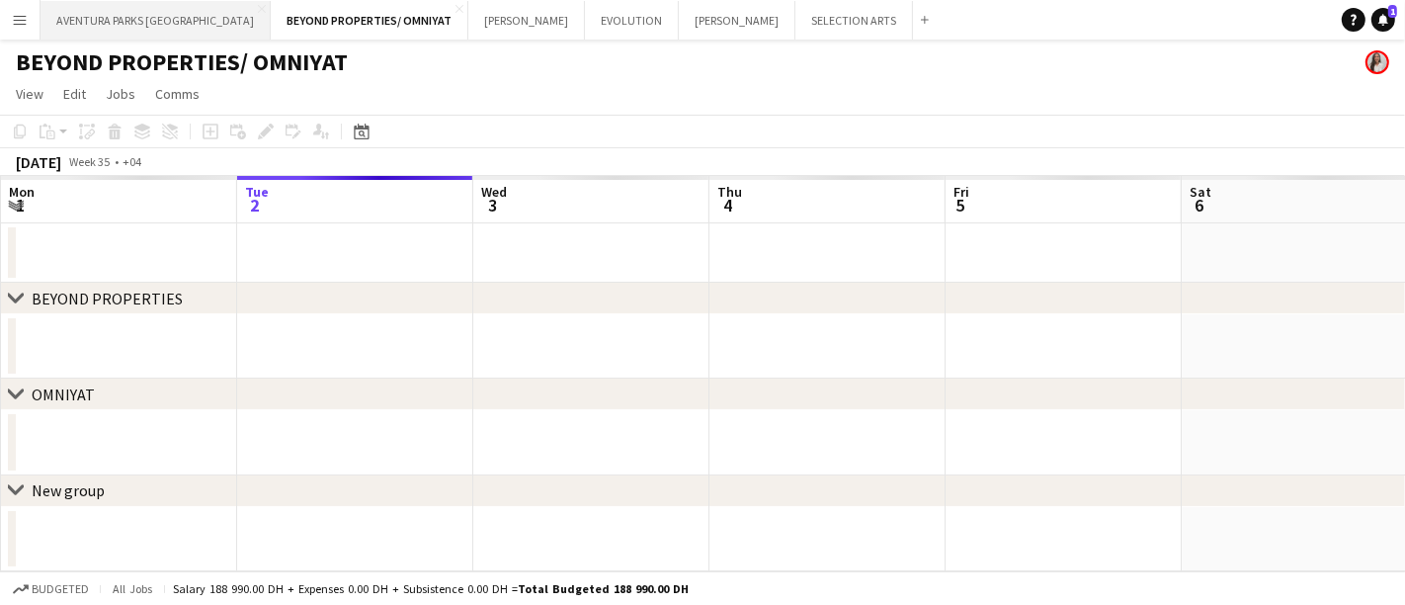
click at [145, 26] on button "AVENTURA PARKS DUBAI Close" at bounding box center [155, 20] width 230 height 39
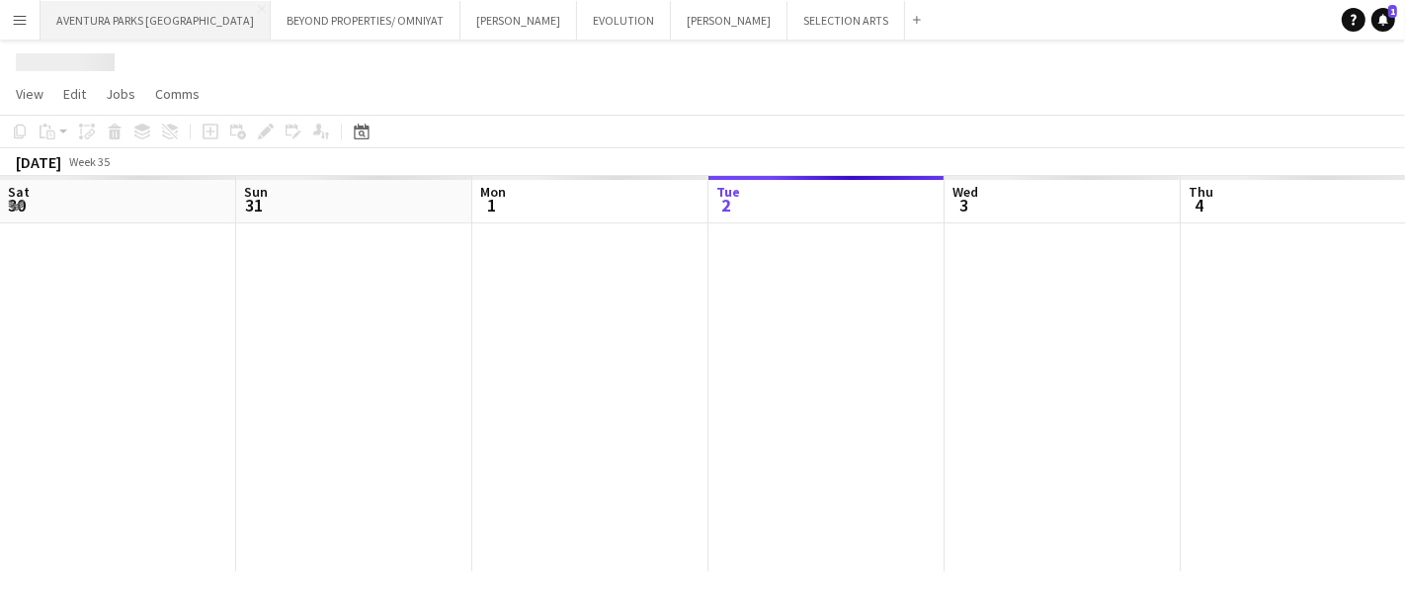
scroll to position [0, 471]
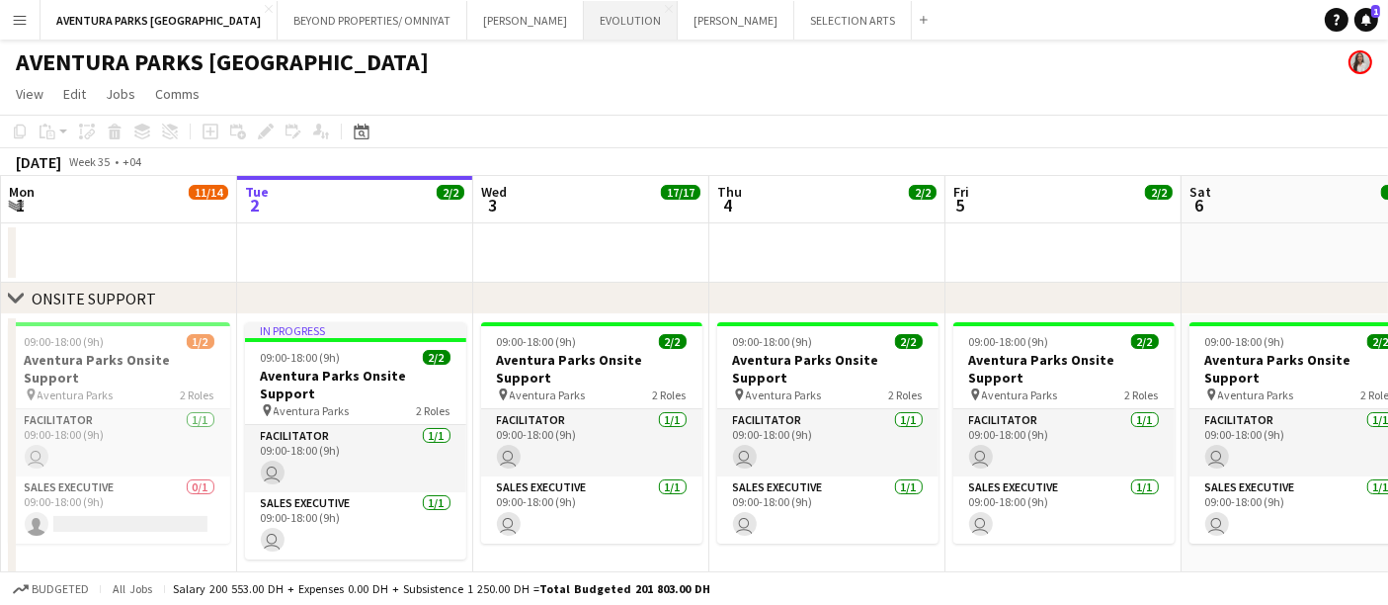
click at [584, 21] on button "EVOLUTION Close" at bounding box center [631, 20] width 94 height 39
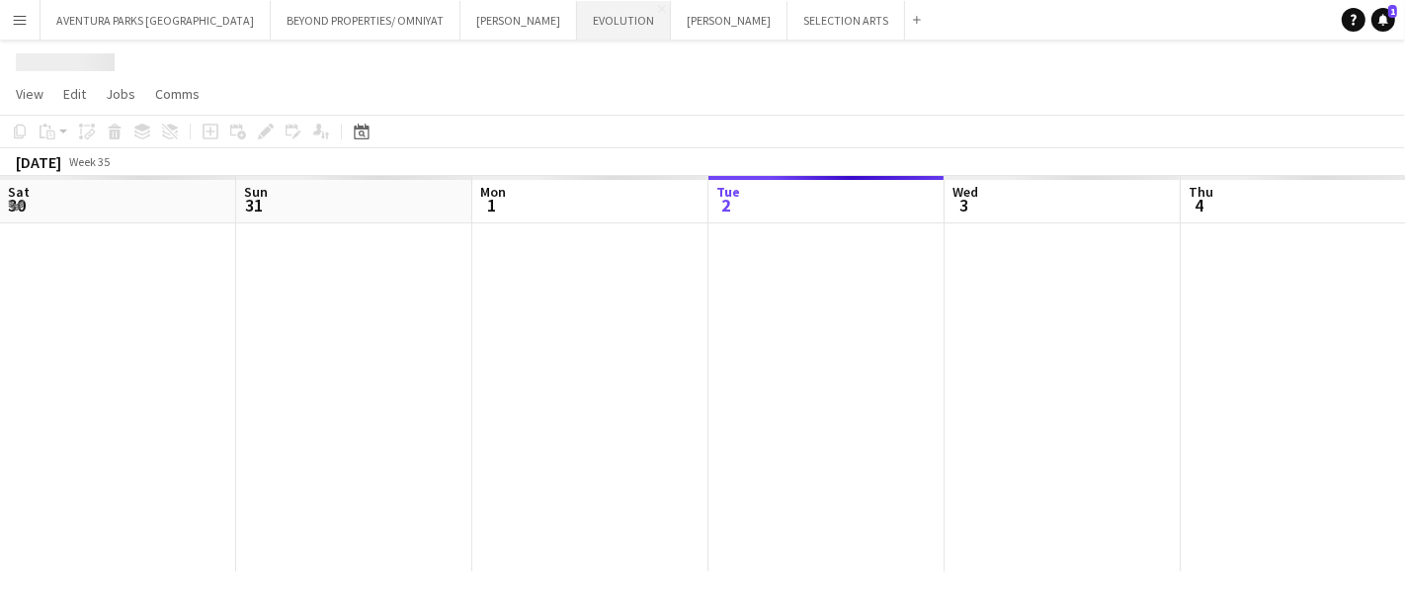
scroll to position [0, 471]
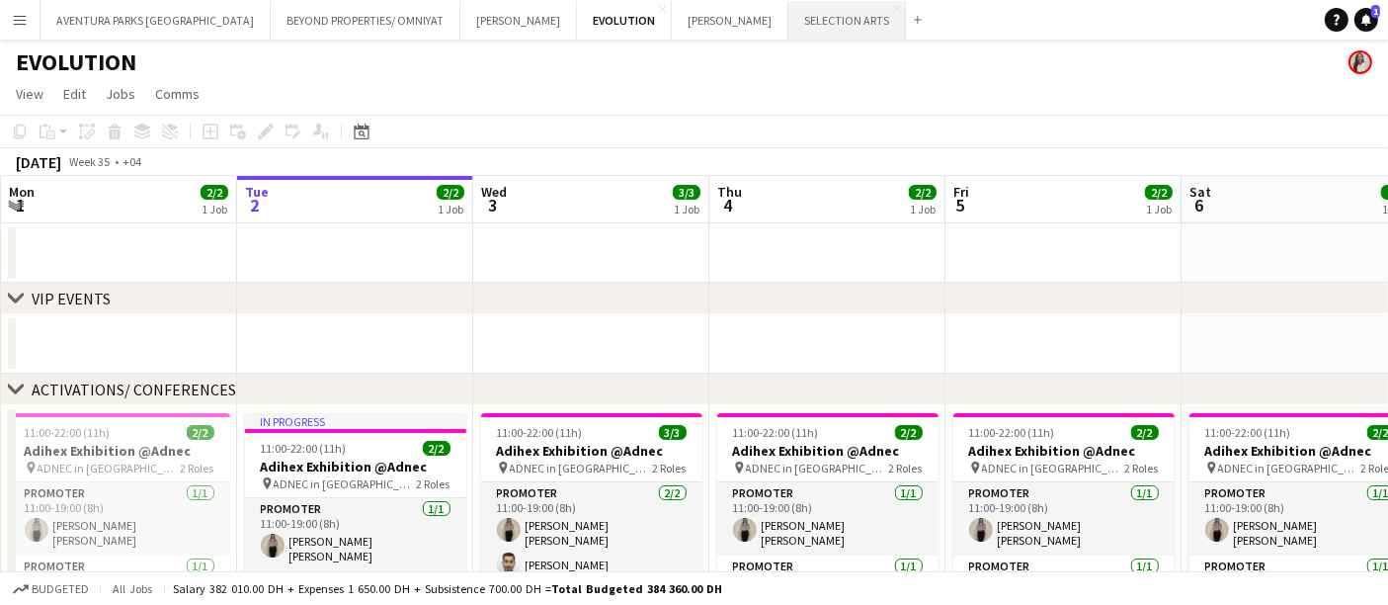
click at [788, 27] on button "SELECTION ARTS Close" at bounding box center [847, 20] width 118 height 39
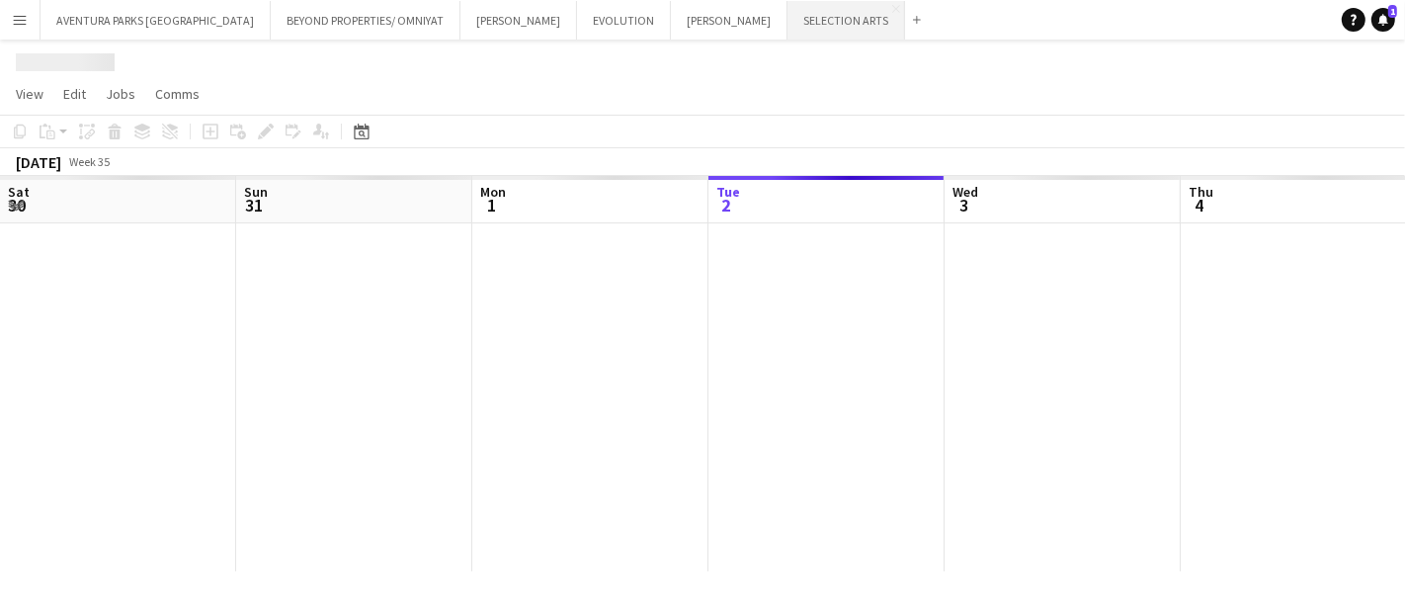
scroll to position [0, 471]
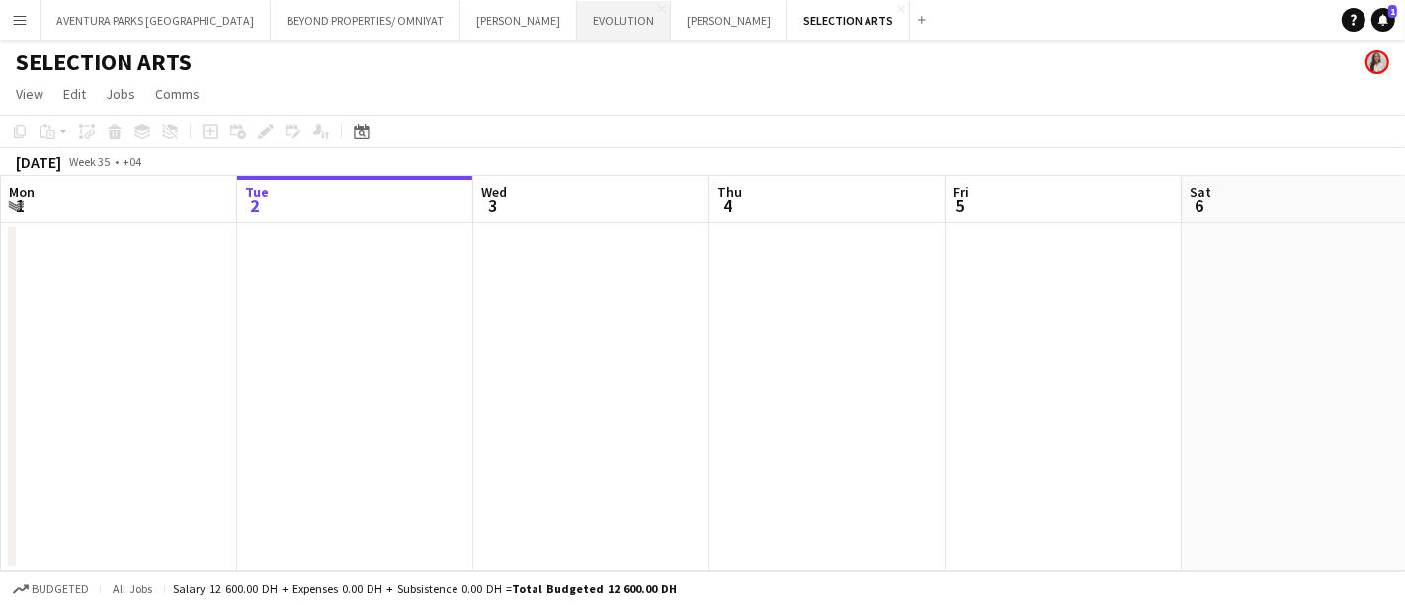
click at [577, 21] on button "EVOLUTION Close" at bounding box center [624, 20] width 94 height 39
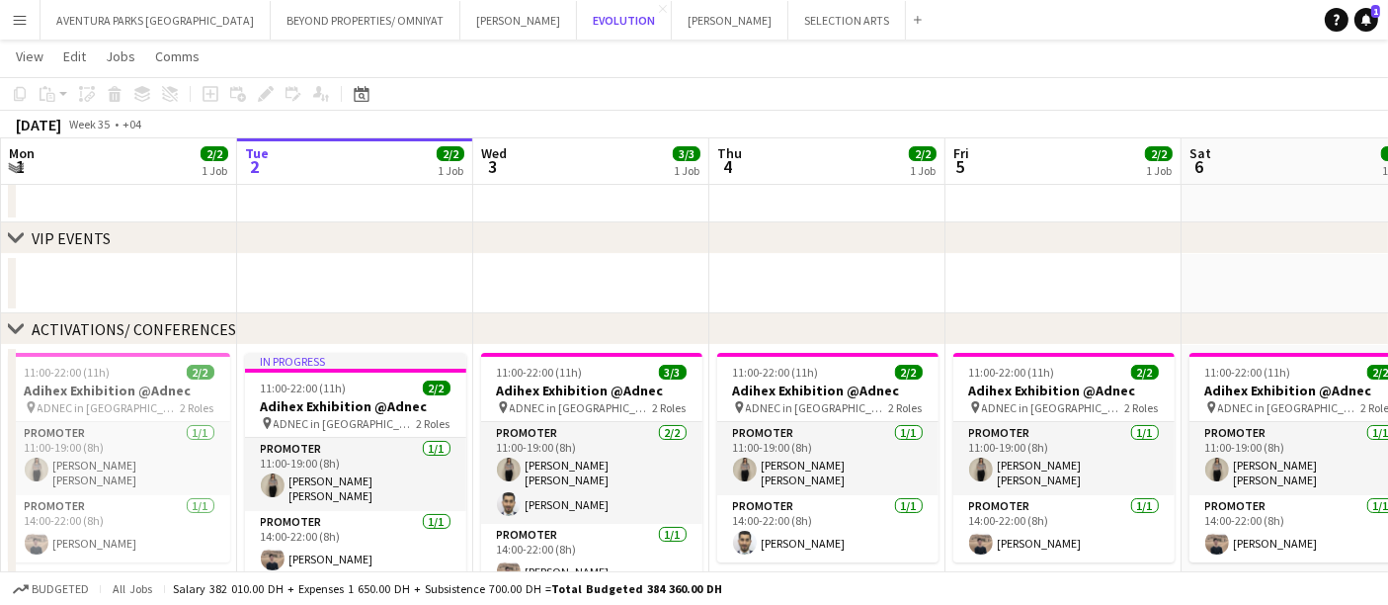
scroll to position [59, 0]
